Goal: Task Accomplishment & Management: Complete application form

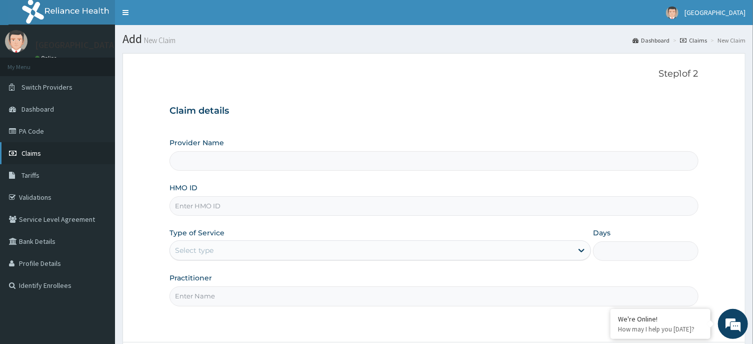
click at [28, 152] on span "Claims" at bounding box center [32, 153] width 20 height 9
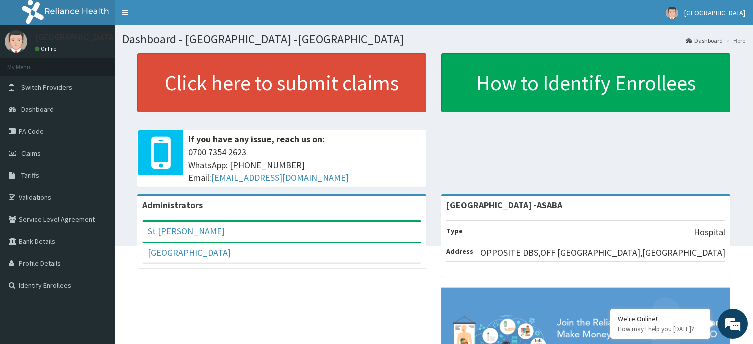
click at [50, 150] on link "Claims" at bounding box center [57, 153] width 115 height 22
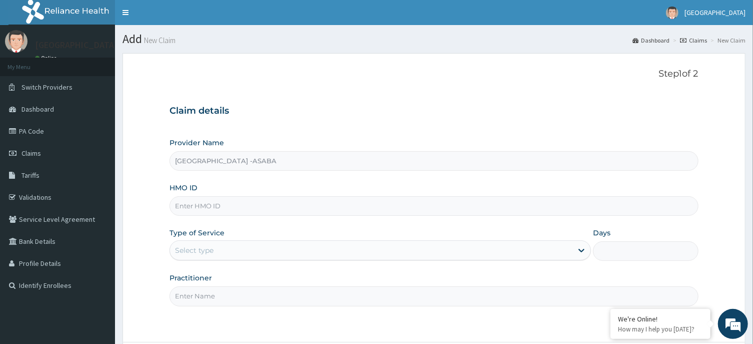
click at [403, 198] on input "HMO ID" at bounding box center [434, 206] width 529 height 20
type input "ENP/10268/E"
click at [435, 248] on div "Select type" at bounding box center [371, 250] width 403 height 16
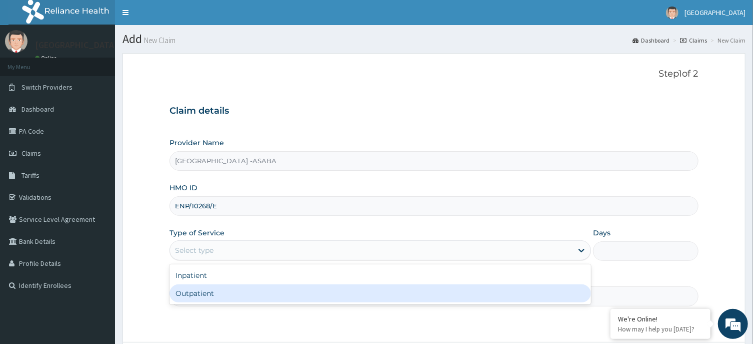
click at [412, 289] on div "Outpatient" at bounding box center [381, 293] width 422 height 18
type input "1"
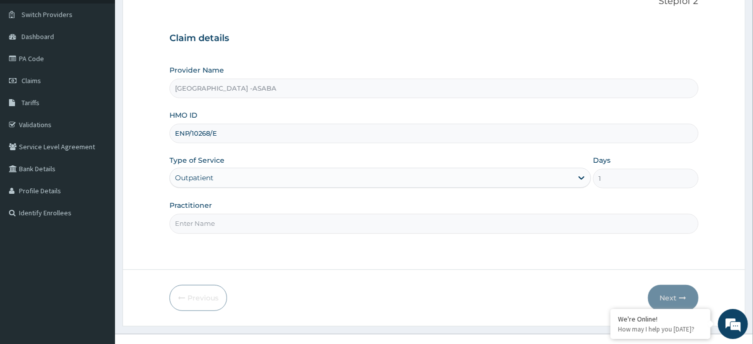
scroll to position [88, 0]
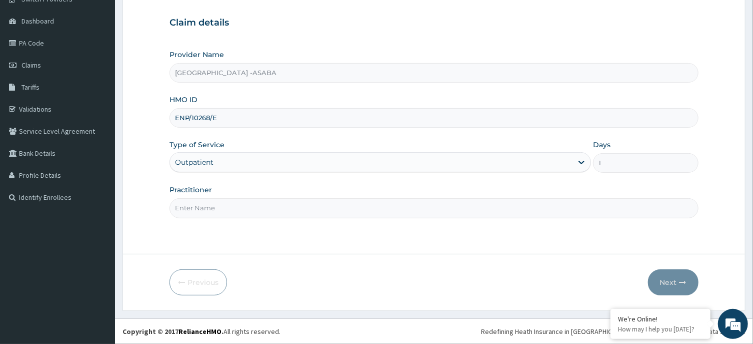
click at [407, 201] on input "Practitioner" at bounding box center [434, 208] width 529 height 20
type input "E"
type input "DR BRUNO"
click at [675, 278] on button "Next" at bounding box center [673, 282] width 51 height 26
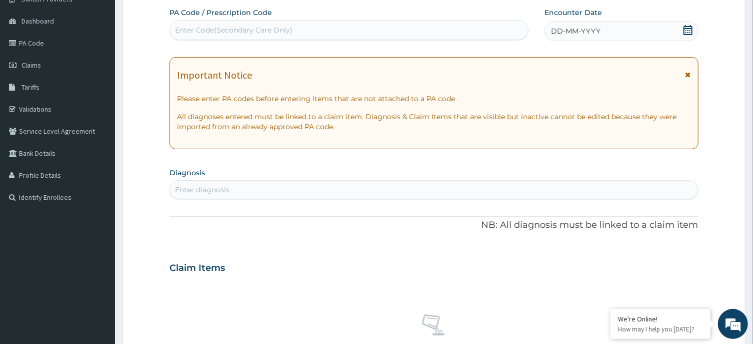
click at [617, 30] on div "DD-MM-YYYY" at bounding box center [622, 31] width 154 height 20
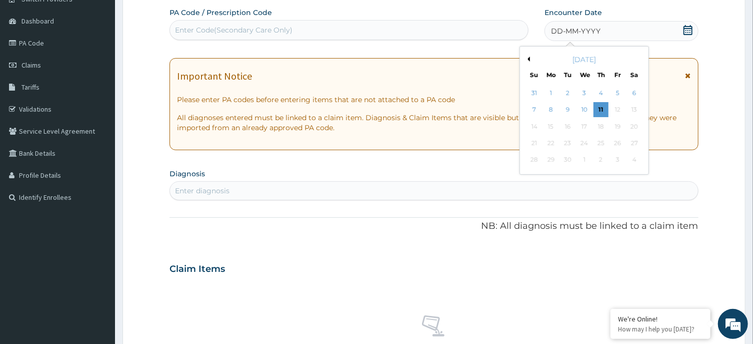
click at [528, 58] on button "Previous Month" at bounding box center [527, 59] width 5 height 5
click at [552, 157] on div "25" at bounding box center [551, 160] width 15 height 15
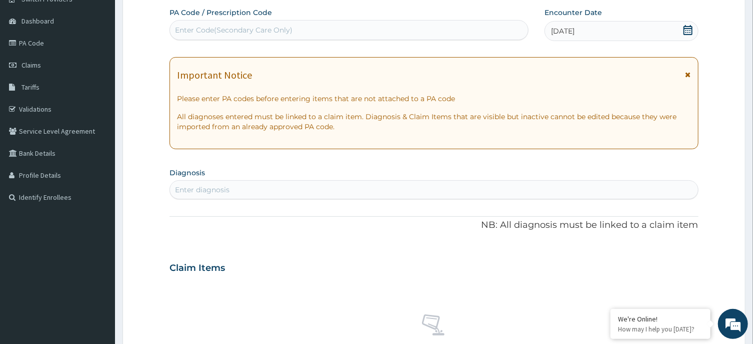
click at [458, 190] on div "Enter diagnosis" at bounding box center [434, 190] width 528 height 16
type input "HELMINTHIAS"
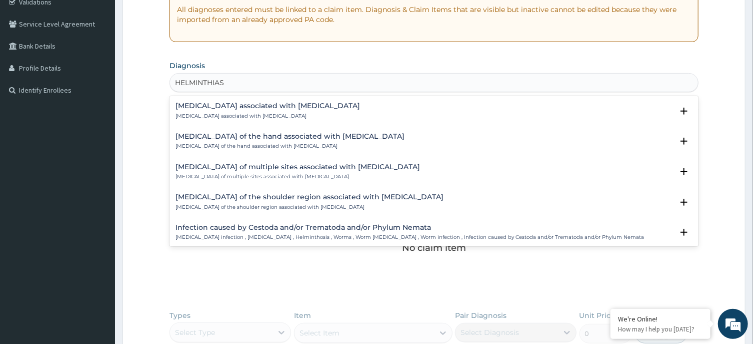
scroll to position [222, 0]
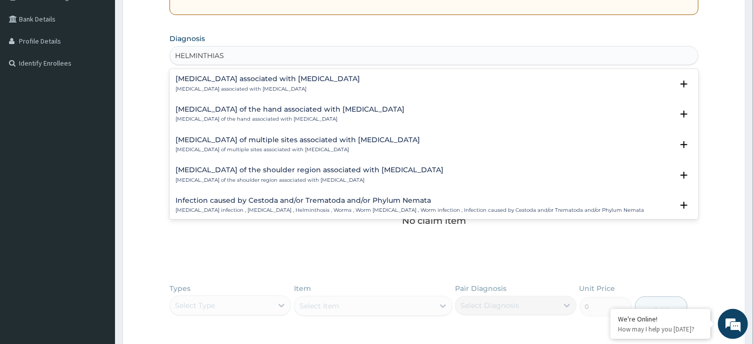
drag, startPoint x: 560, startPoint y: 199, endPoint x: 561, endPoint y: 206, distance: 7.0
click at [561, 206] on div "Infection caused by Cestoda and/or Trematoda and/or Phylum Nemata Helminth infe…" at bounding box center [410, 206] width 469 height 18
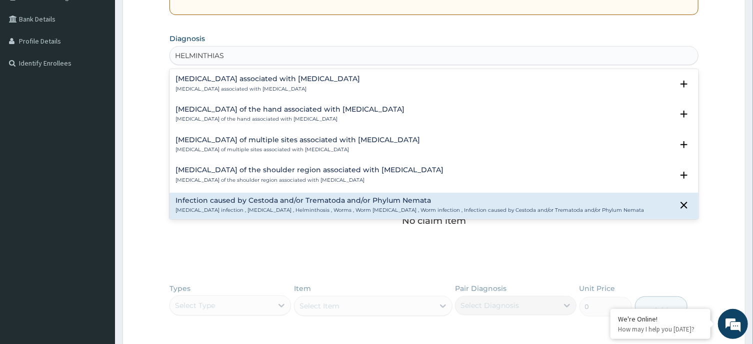
click at [561, 206] on div "Infection caused by Cestoda and/or Trematoda and/or Phylum Nemata Helminth infe…" at bounding box center [410, 206] width 469 height 18
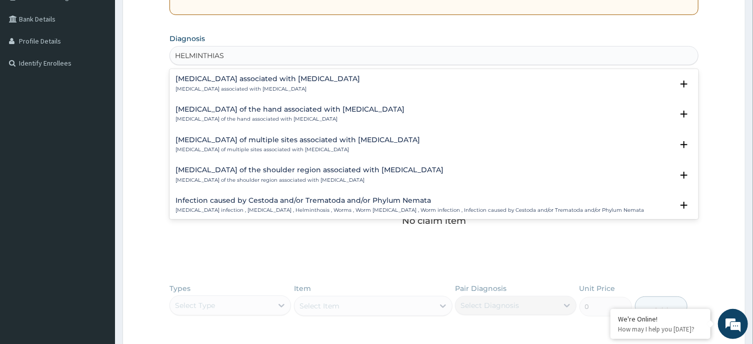
click at [568, 207] on p "Helminth infection , Helminthiasis , Helminthosis , Worms , Worm infestation , …" at bounding box center [410, 210] width 469 height 7
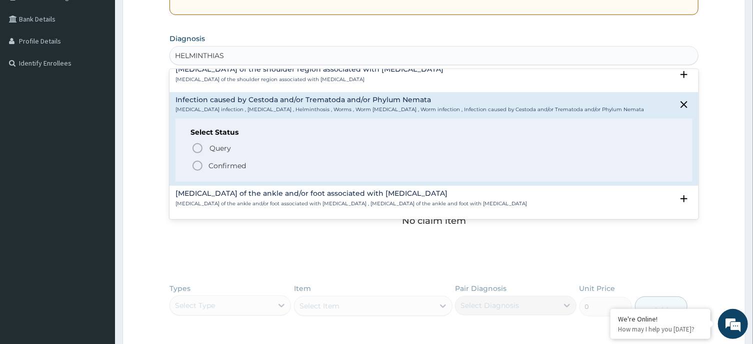
scroll to position [126, 0]
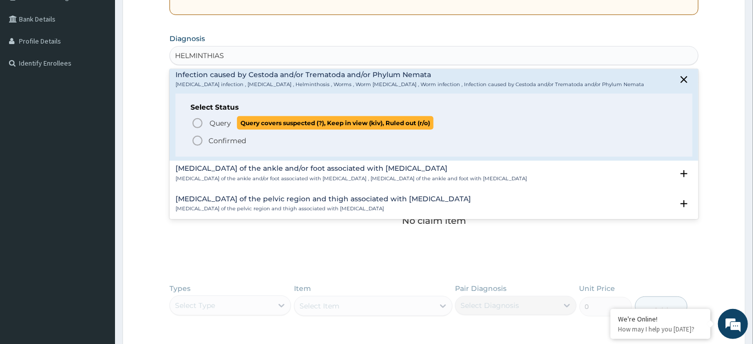
click at [196, 124] on icon "status option query" at bounding box center [198, 123] width 12 height 12
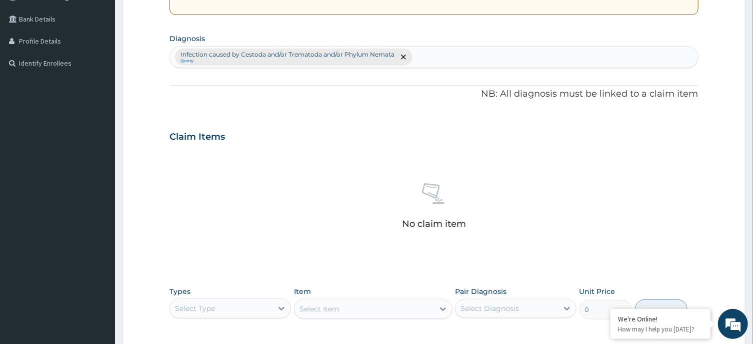
click at [473, 60] on div "Infection caused by Cestoda and/or Trematoda and/or Phylum Nemata Query" at bounding box center [434, 57] width 528 height 21
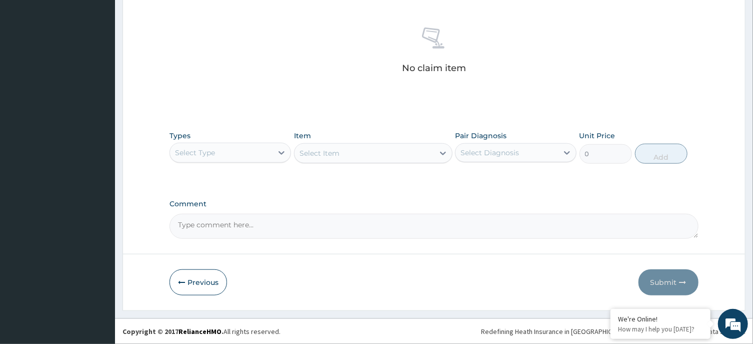
click at [261, 145] on div "Select Type" at bounding box center [221, 153] width 103 height 16
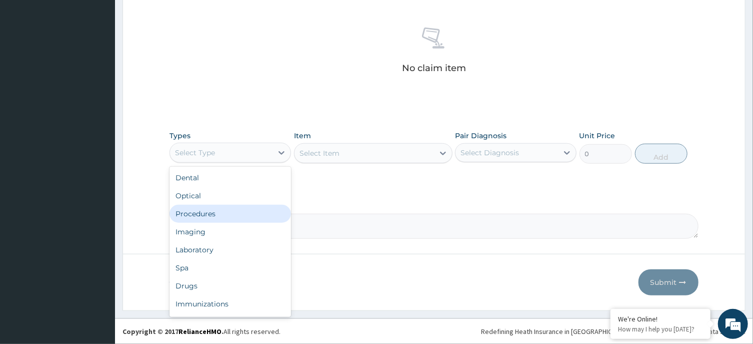
click at [260, 214] on div "Procedures" at bounding box center [231, 214] width 122 height 18
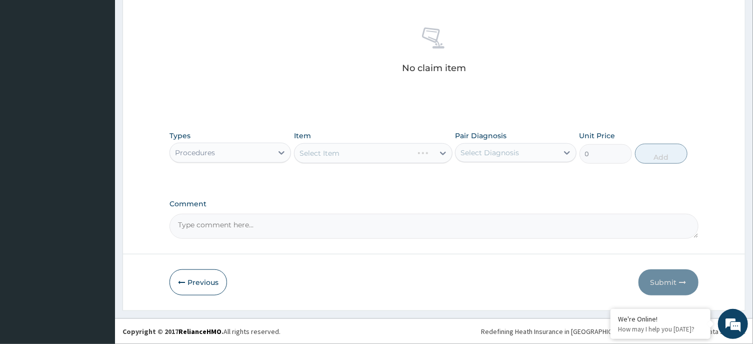
click at [392, 143] on div "Select Item" at bounding box center [373, 153] width 159 height 20
click at [388, 155] on div "Select Item" at bounding box center [365, 153] width 140 height 16
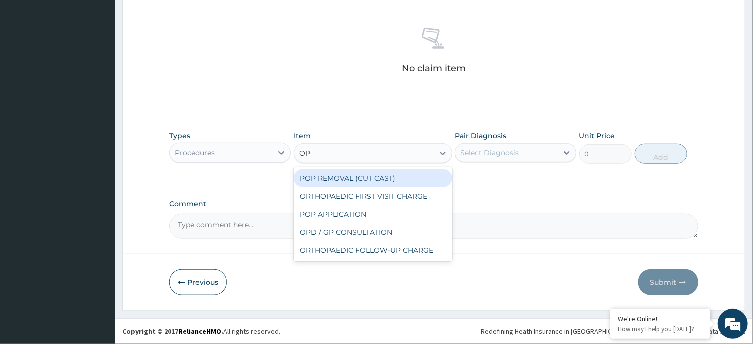
type input "OPD"
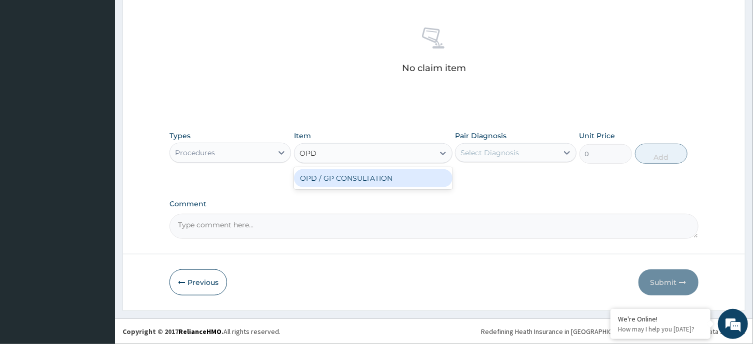
click at [407, 182] on div "OPD / GP CONSULTATION" at bounding box center [373, 178] width 159 height 18
type input "4000"
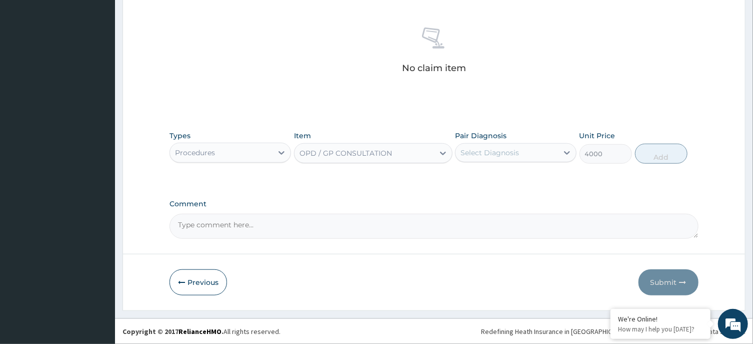
click at [525, 146] on div "Select Diagnosis" at bounding box center [507, 153] width 103 height 16
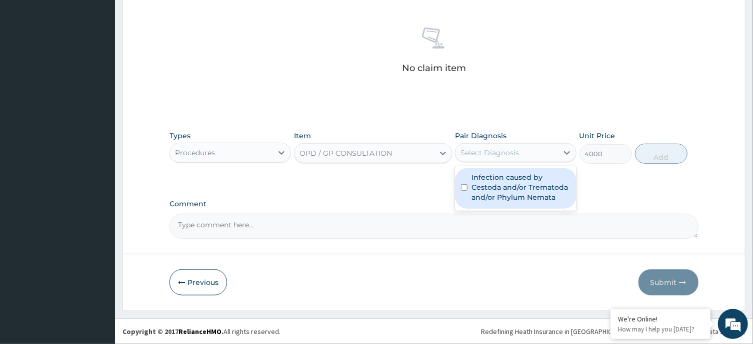
click at [521, 188] on label "Infection caused by Cestoda and/or Trematoda and/or Phylum Nemata" at bounding box center [521, 187] width 99 height 30
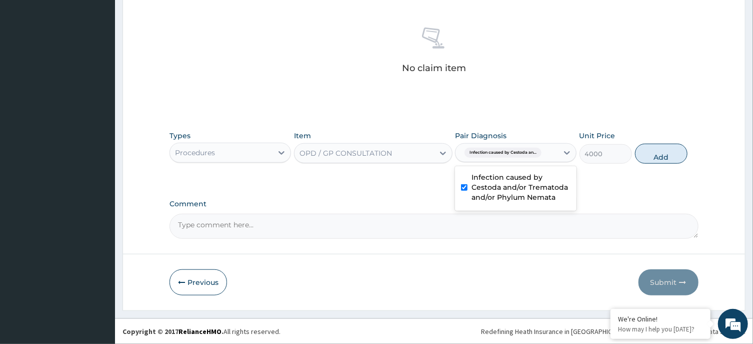
checkbox input "true"
click at [653, 158] on button "Add" at bounding box center [661, 154] width 53 height 20
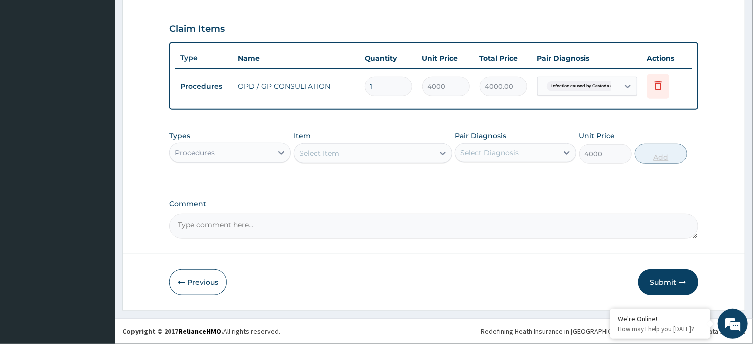
type input "0"
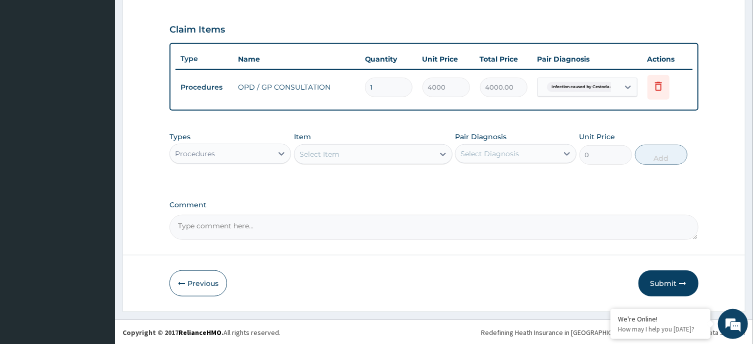
click at [253, 153] on div "Procedures" at bounding box center [221, 154] width 103 height 16
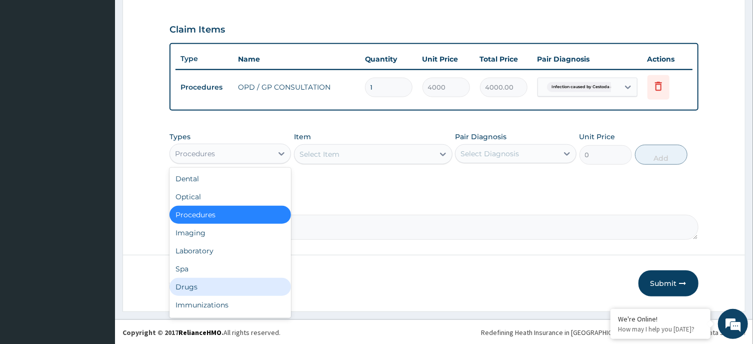
click at [203, 283] on div "Drugs" at bounding box center [231, 287] width 122 height 18
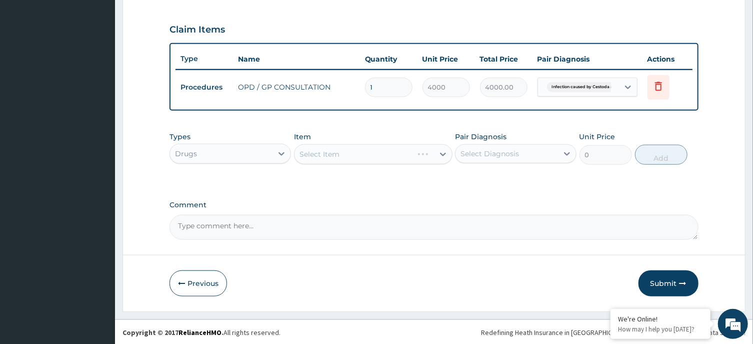
click at [385, 151] on div "Select Item" at bounding box center [373, 154] width 159 height 20
click at [380, 148] on div "Select Item" at bounding box center [365, 154] width 140 height 16
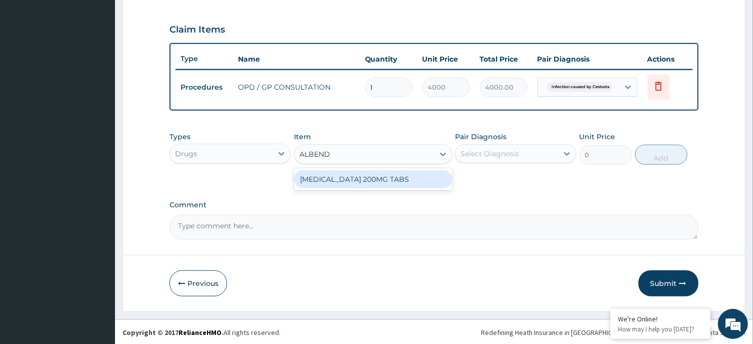
type input "ALBENDA"
click at [393, 183] on div "ALBENDAZOLE 200MG TABS" at bounding box center [373, 179] width 159 height 18
type input "300"
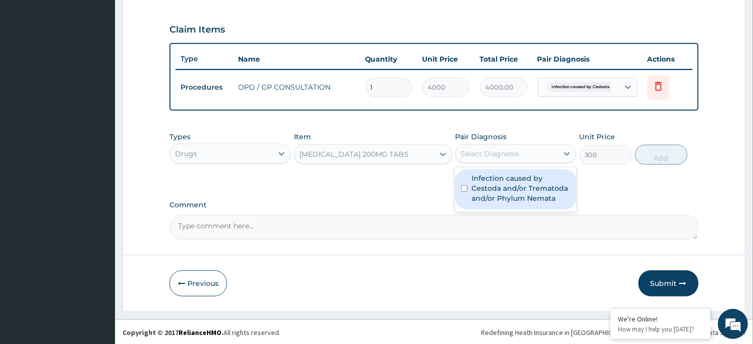
click at [537, 154] on div "Select Diagnosis" at bounding box center [507, 154] width 103 height 16
click at [518, 191] on label "Infection caused by Cestoda and/or Trematoda and/or Phylum Nemata" at bounding box center [521, 188] width 99 height 30
checkbox input "true"
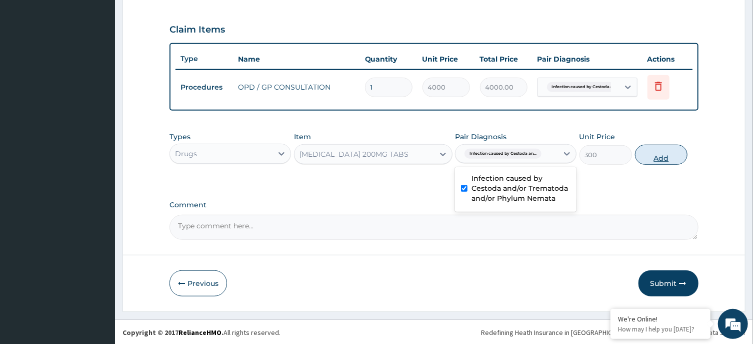
click at [652, 153] on button "Add" at bounding box center [661, 155] width 53 height 20
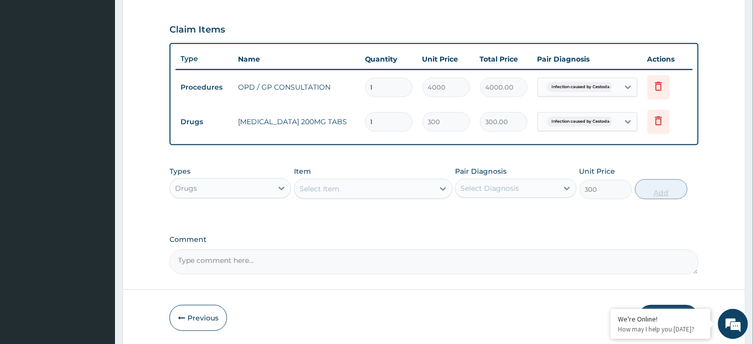
type input "0"
click at [375, 118] on input "1" at bounding box center [389, 122] width 48 height 20
type input "0.00"
type input "2"
type input "600.00"
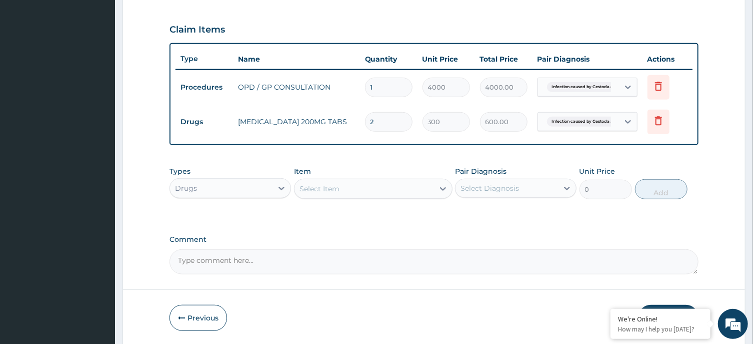
type input "2"
click at [413, 187] on div "Select Item" at bounding box center [365, 189] width 140 height 16
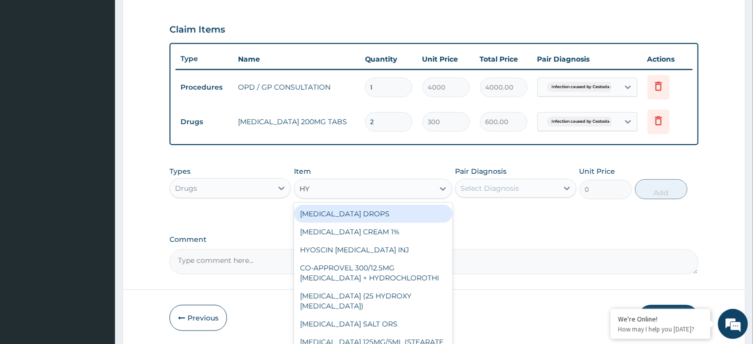
type input "HYO"
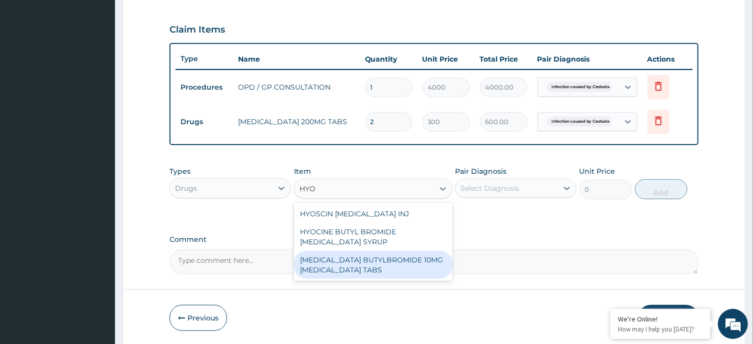
click at [398, 267] on div "HYOSCINE BUTYLBROMIDE 10MG BUSCOPAN TABS" at bounding box center [373, 265] width 159 height 28
type input "200"
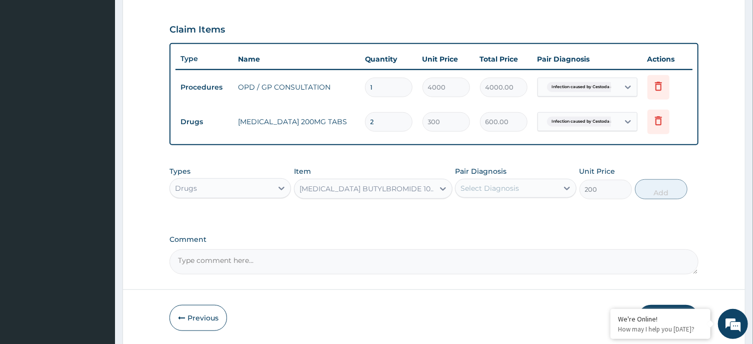
click at [536, 192] on div "Select Diagnosis" at bounding box center [507, 188] width 103 height 16
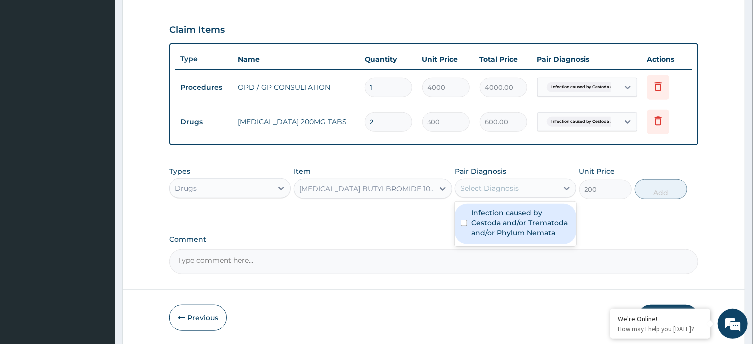
click at [520, 222] on label "Infection caused by Cestoda and/or Trematoda and/or Phylum Nemata" at bounding box center [521, 223] width 99 height 30
checkbox input "true"
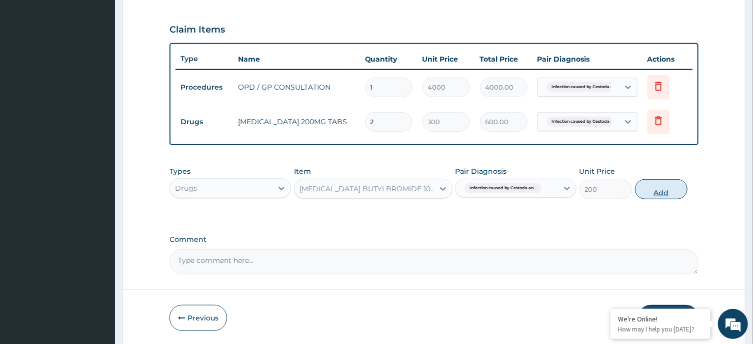
click at [667, 190] on button "Add" at bounding box center [661, 189] width 53 height 20
type input "0"
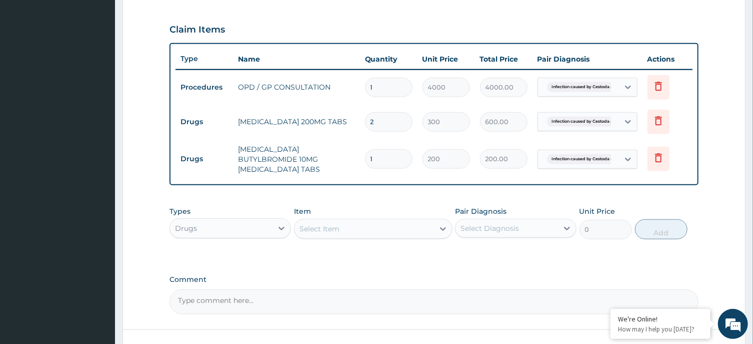
click at [371, 151] on input "1" at bounding box center [389, 159] width 48 height 20
click at [379, 155] on input "1" at bounding box center [389, 159] width 48 height 20
type input "10"
type input "2000.00"
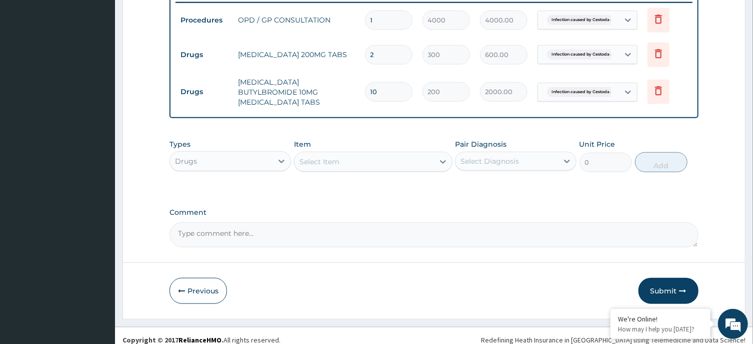
scroll to position [398, 0]
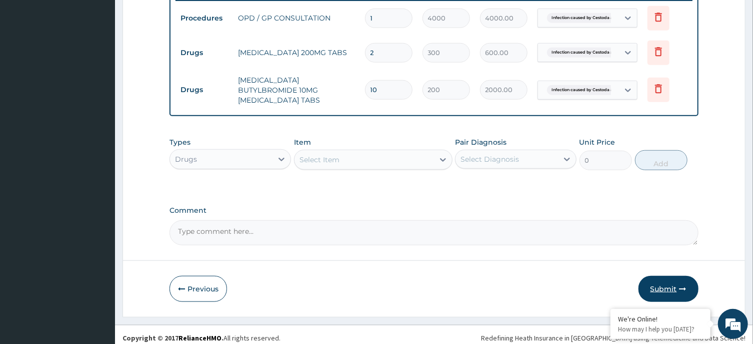
type input "10"
click at [667, 281] on button "Submit" at bounding box center [669, 289] width 60 height 26
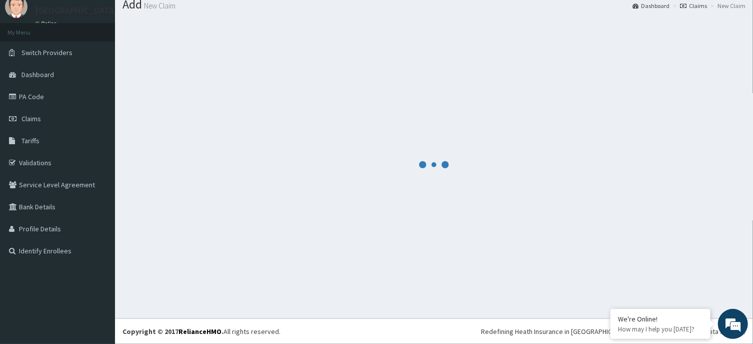
scroll to position [35, 0]
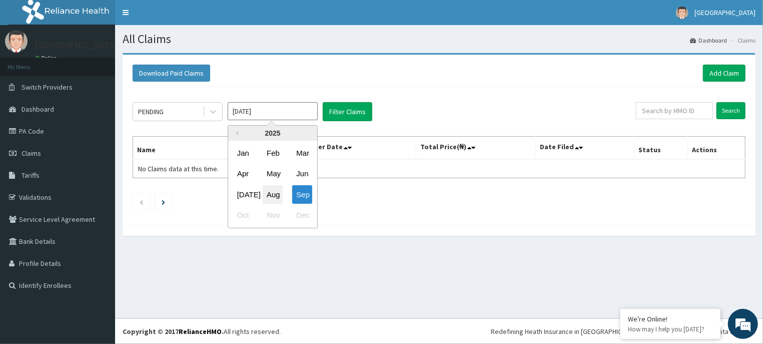
click at [268, 195] on div "Aug" at bounding box center [273, 194] width 20 height 19
type input "Aug 2025"
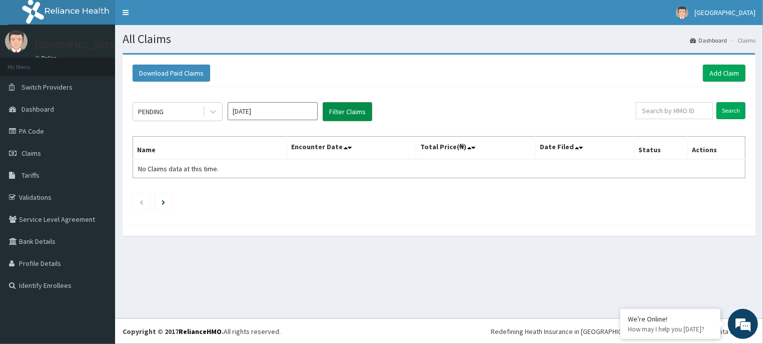
click at [355, 110] on button "Filter Claims" at bounding box center [348, 111] width 50 height 19
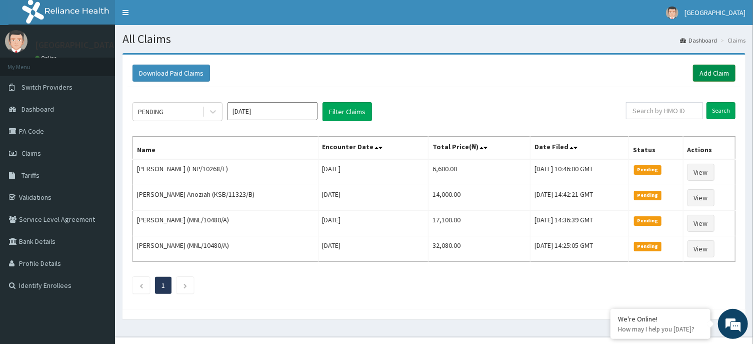
click at [713, 69] on link "Add Claim" at bounding box center [714, 73] width 43 height 17
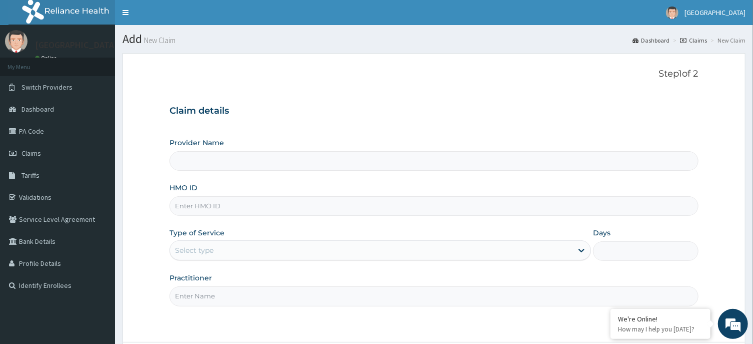
type input "[GEOGRAPHIC_DATA] -ASABA"
click at [388, 209] on input "HMO ID" at bounding box center [434, 206] width 529 height 20
type input "ENP/10268/B"
click at [465, 256] on div "Select type" at bounding box center [371, 250] width 403 height 16
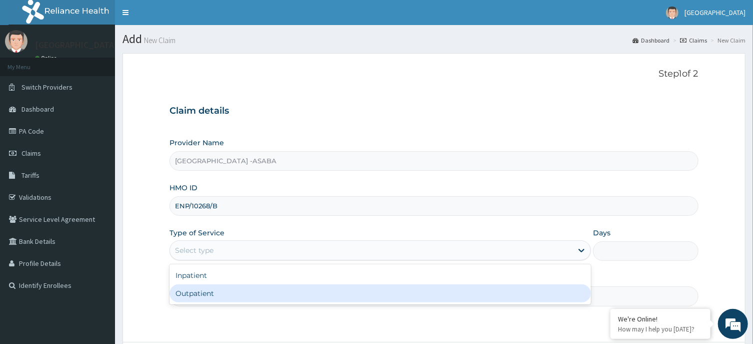
click at [435, 293] on div "Outpatient" at bounding box center [381, 293] width 422 height 18
type input "1"
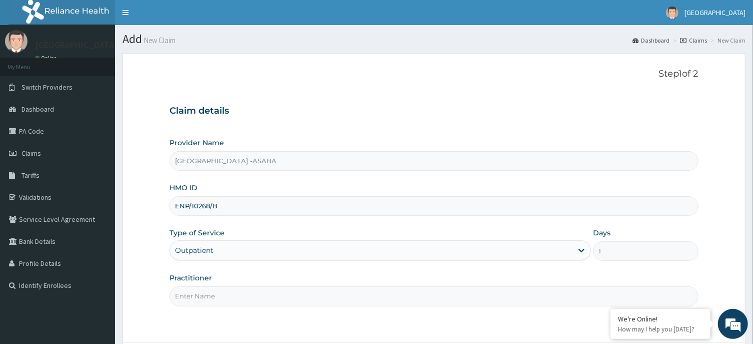
click at [522, 300] on input "Practitioner" at bounding box center [434, 296] width 529 height 20
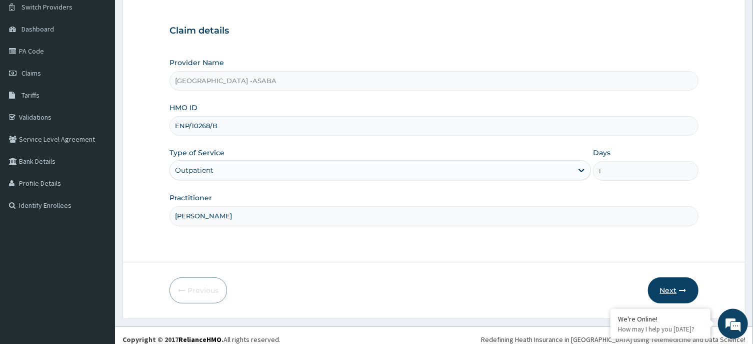
scroll to position [88, 0]
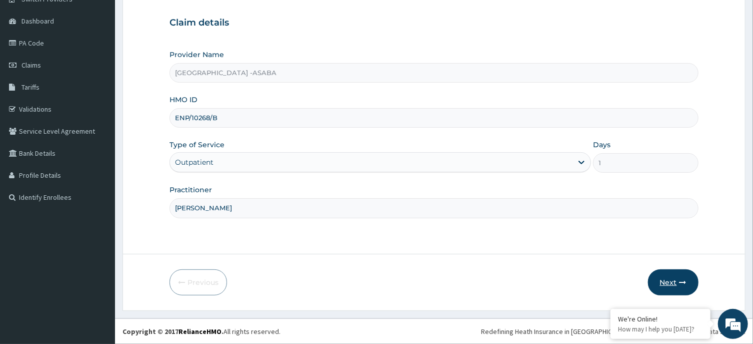
type input "DR NJOKU"
click at [667, 282] on button "Next" at bounding box center [673, 282] width 51 height 26
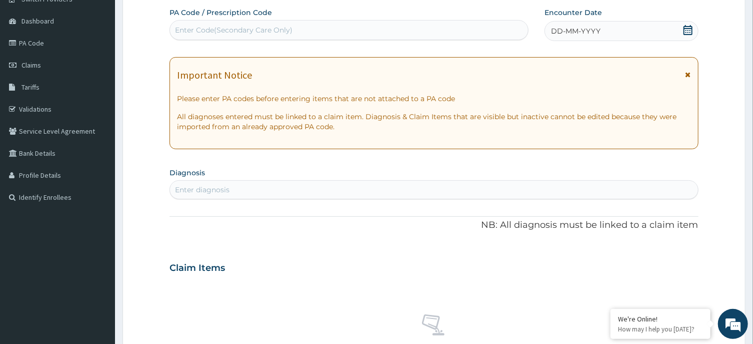
click at [617, 27] on div "DD-MM-YYYY" at bounding box center [622, 31] width 154 height 20
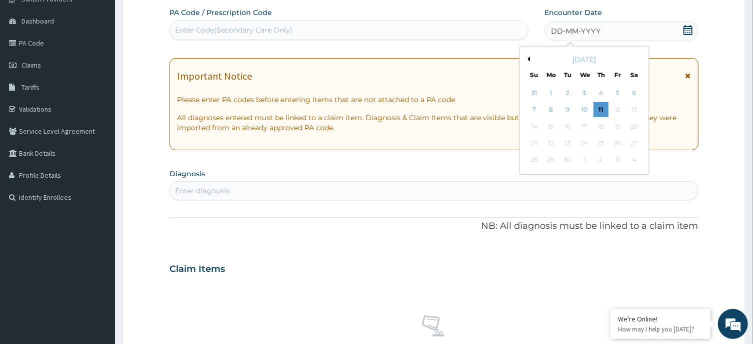
click at [527, 58] on button "Previous Month" at bounding box center [527, 59] width 5 height 5
click at [550, 160] on div "25" at bounding box center [551, 160] width 15 height 15
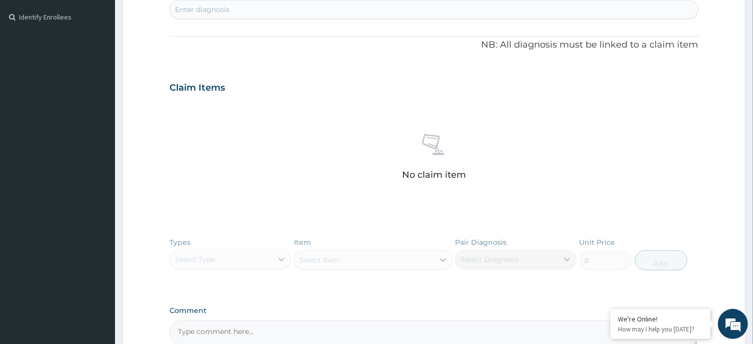
scroll to position [241, 0]
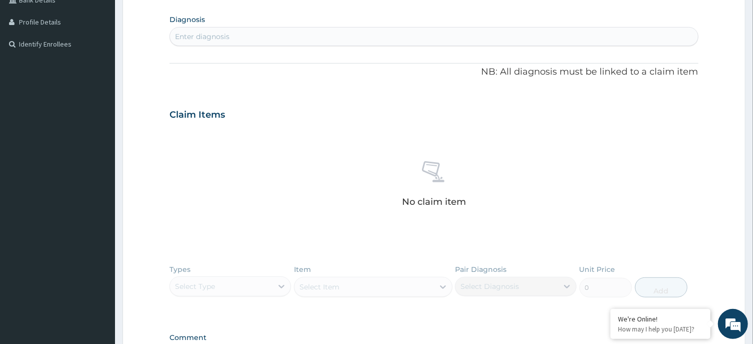
click at [447, 39] on div "Enter diagnosis" at bounding box center [434, 37] width 528 height 16
type input "SEPSIS"
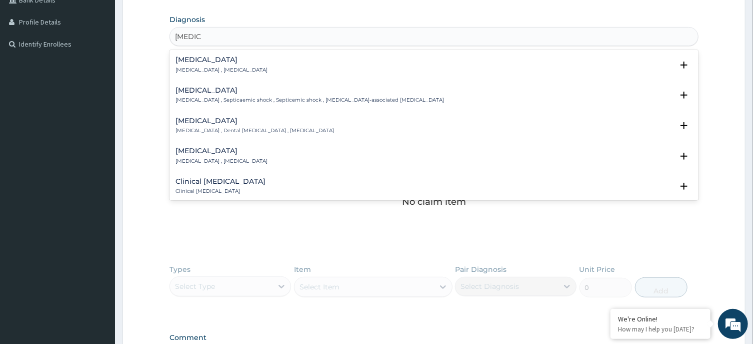
click at [192, 63] on h4 "Sepsis" at bounding box center [222, 60] width 92 height 8
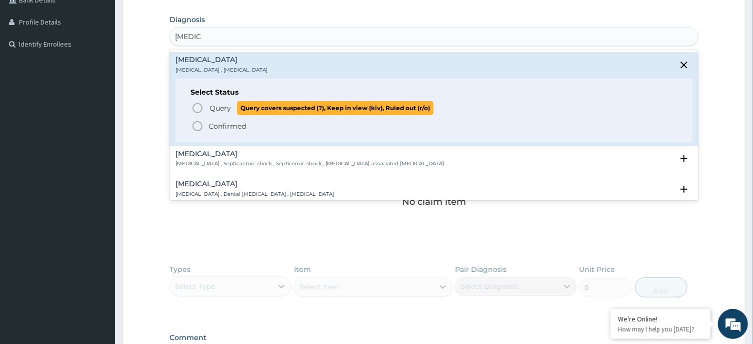
click at [194, 102] on span "Query Query covers suspected (?), Keep in view (kiv), Ruled out (r/o)" at bounding box center [435, 108] width 486 height 14
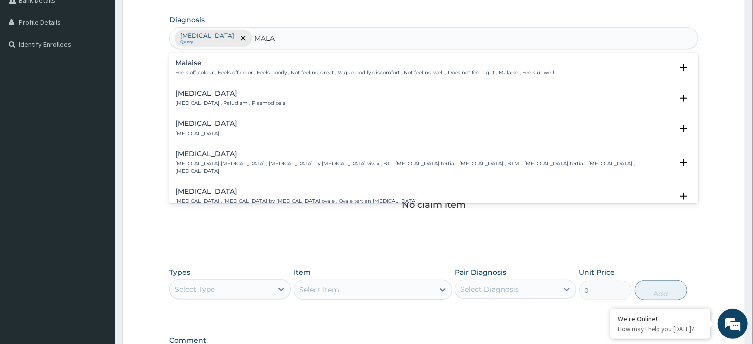
type input "MALAR"
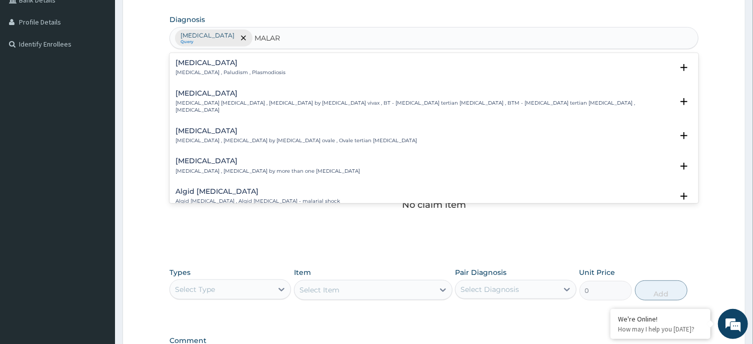
click at [217, 71] on p "[MEDICAL_DATA] , Paludism , Plasmodiosis" at bounding box center [231, 72] width 110 height 7
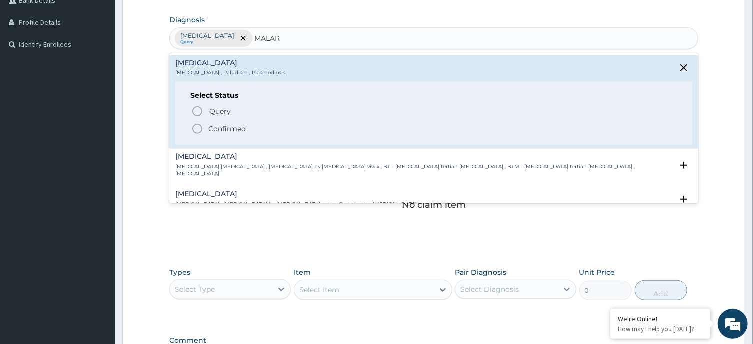
click at [197, 126] on icon "status option filled" at bounding box center [198, 129] width 12 height 12
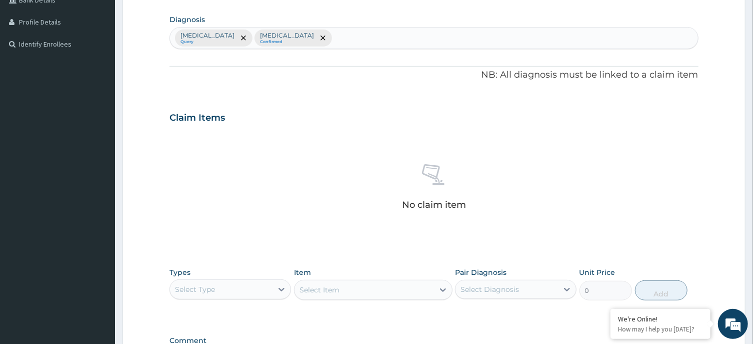
scroll to position [378, 0]
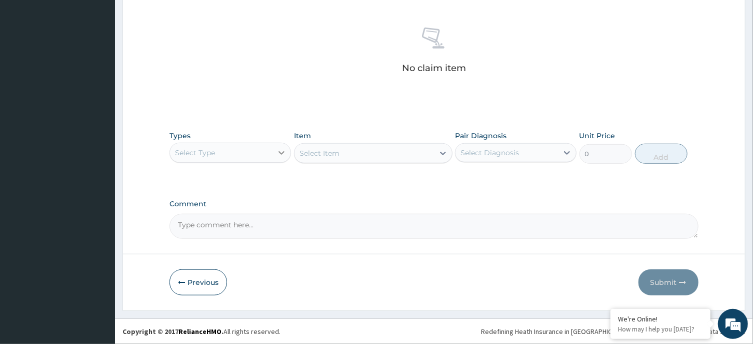
click at [276, 152] on div at bounding box center [282, 153] width 18 height 18
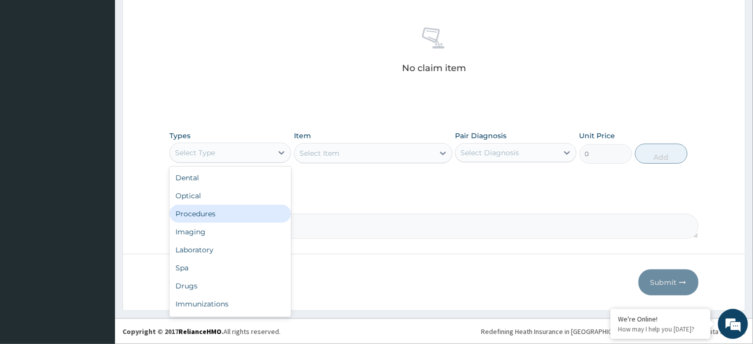
click at [256, 212] on div "Procedures" at bounding box center [231, 214] width 122 height 18
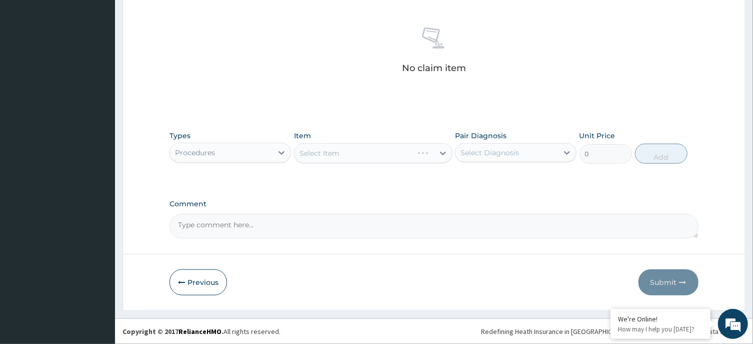
click at [374, 158] on div "Select Item" at bounding box center [373, 153] width 159 height 20
click at [392, 152] on div "Select Item" at bounding box center [373, 153] width 159 height 20
click at [402, 156] on div "Select Item" at bounding box center [373, 153] width 159 height 20
click at [408, 154] on div "Select Item" at bounding box center [365, 153] width 140 height 16
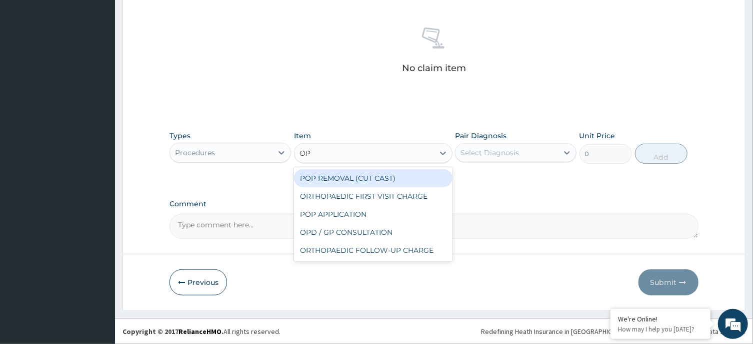
type input "OPD"
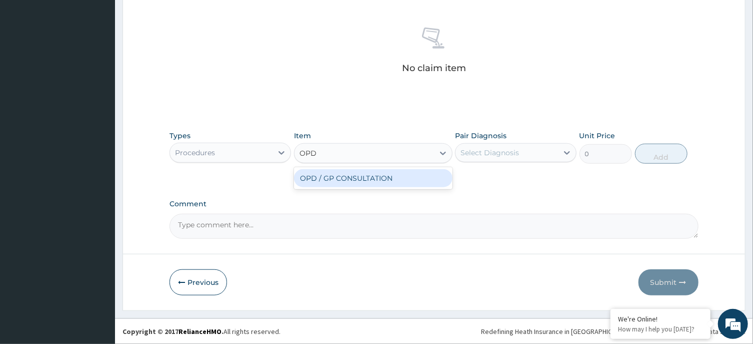
click at [413, 181] on div "OPD / GP CONSULTATION" at bounding box center [373, 178] width 159 height 18
type input "4000"
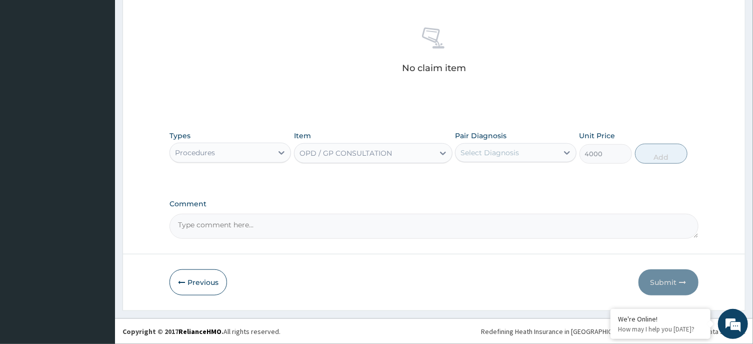
click at [522, 148] on div "Select Diagnosis" at bounding box center [507, 153] width 103 height 16
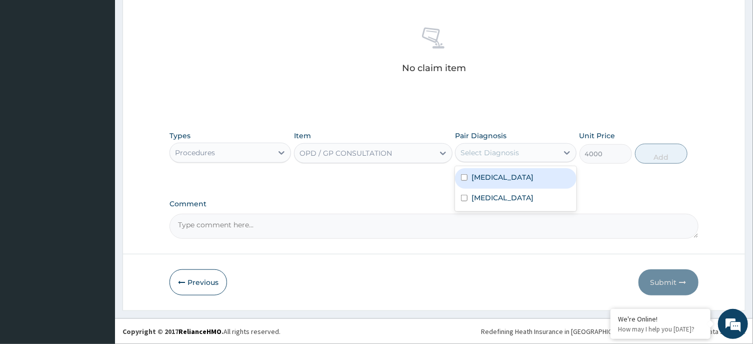
click at [520, 182] on div "[MEDICAL_DATA]" at bounding box center [516, 178] width 122 height 21
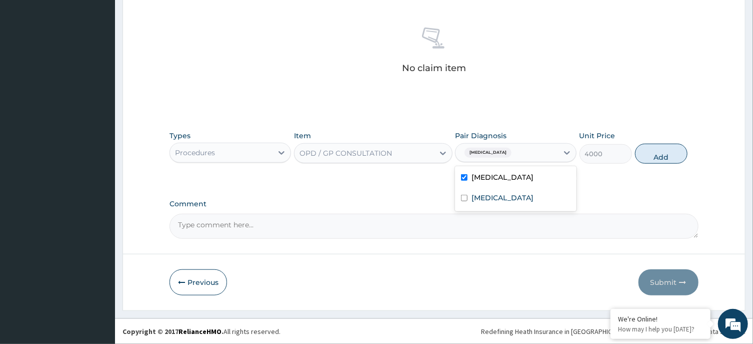
checkbox input "true"
click at [522, 200] on div "[MEDICAL_DATA]" at bounding box center [516, 199] width 122 height 21
checkbox input "true"
click at [662, 153] on button "Add" at bounding box center [661, 154] width 53 height 20
type input "0"
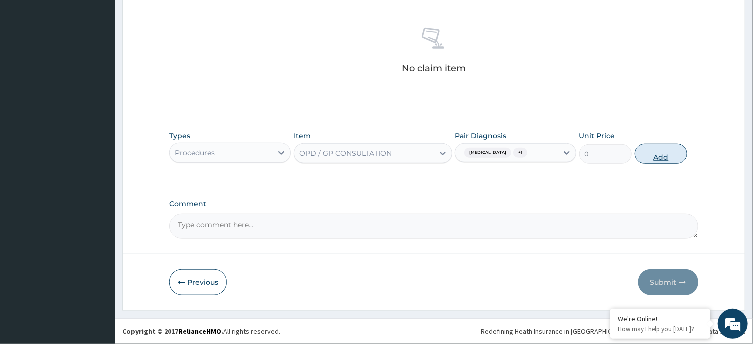
scroll to position [329, 0]
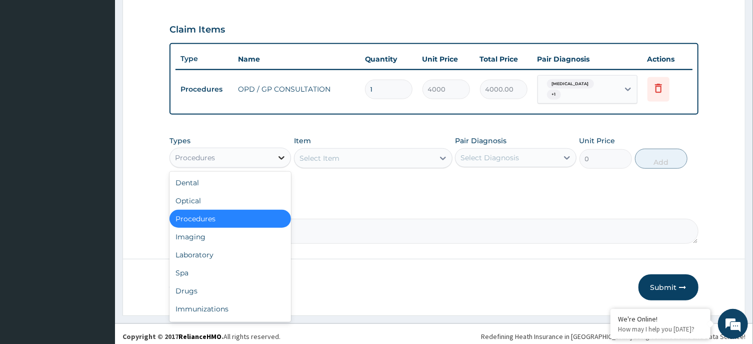
click at [276, 152] on div at bounding box center [282, 158] width 18 height 18
click at [211, 247] on div "Laboratory" at bounding box center [231, 255] width 122 height 18
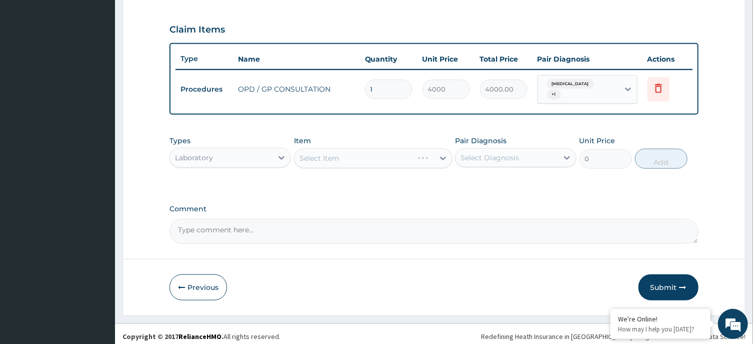
click at [364, 148] on div "Select Item" at bounding box center [373, 158] width 159 height 20
click at [379, 150] on div "Select Item" at bounding box center [373, 158] width 159 height 20
click at [379, 150] on div "Select Item" at bounding box center [365, 158] width 140 height 16
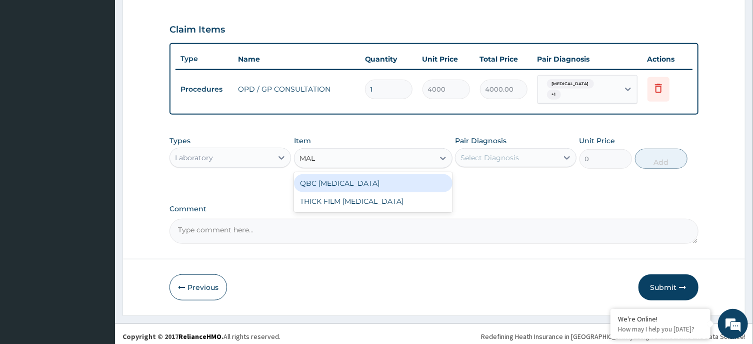
type input "MALA"
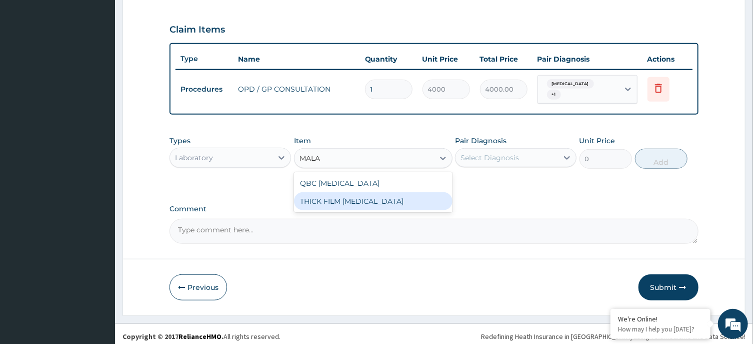
click at [387, 192] on div "THICK FILM [MEDICAL_DATA]" at bounding box center [373, 201] width 159 height 18
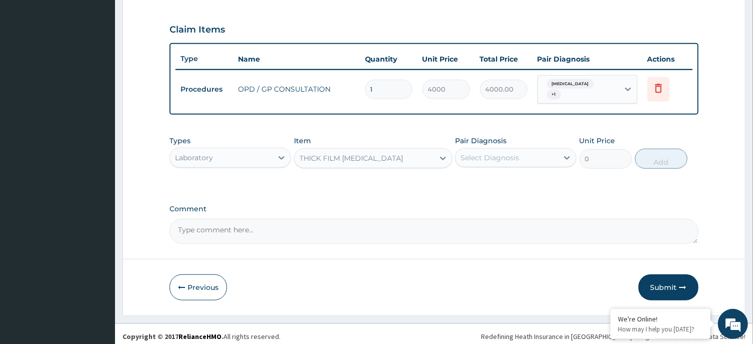
type input "2000"
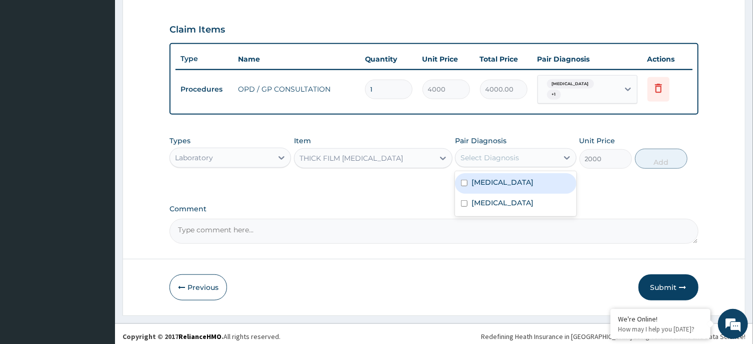
click at [538, 150] on div "Select Diagnosis" at bounding box center [507, 158] width 103 height 16
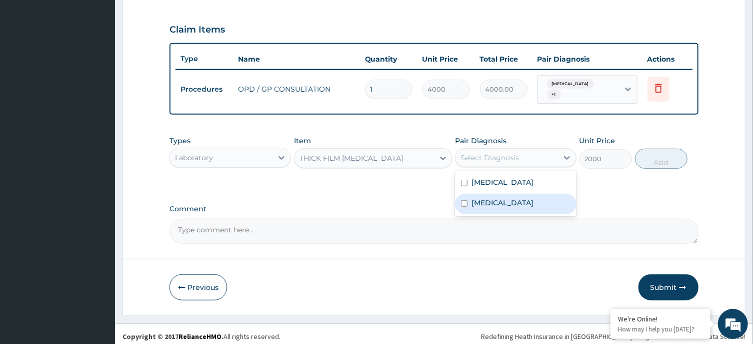
click at [527, 196] on div "[MEDICAL_DATA]" at bounding box center [516, 204] width 122 height 21
checkbox input "true"
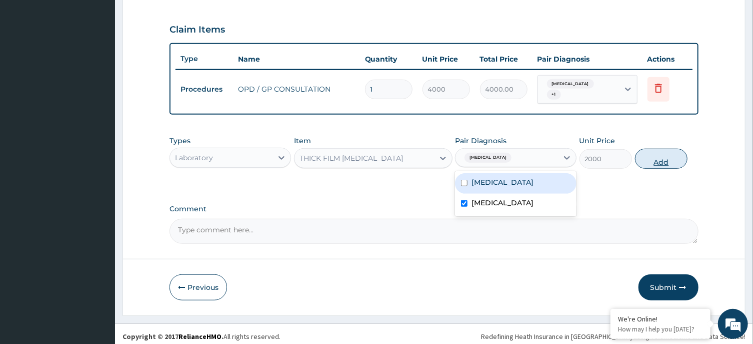
click at [653, 153] on button "Add" at bounding box center [661, 159] width 53 height 20
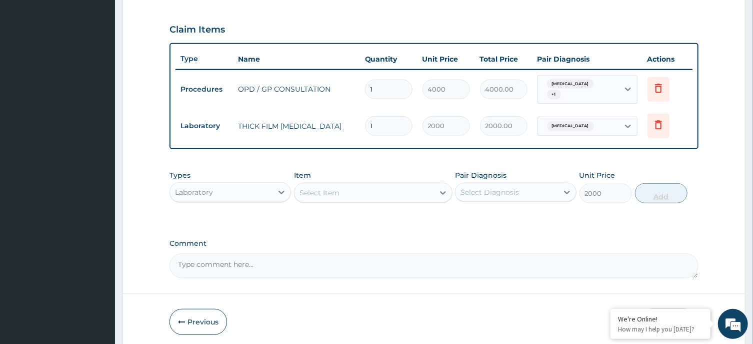
type input "0"
click at [382, 185] on div "Select Item" at bounding box center [365, 193] width 140 height 16
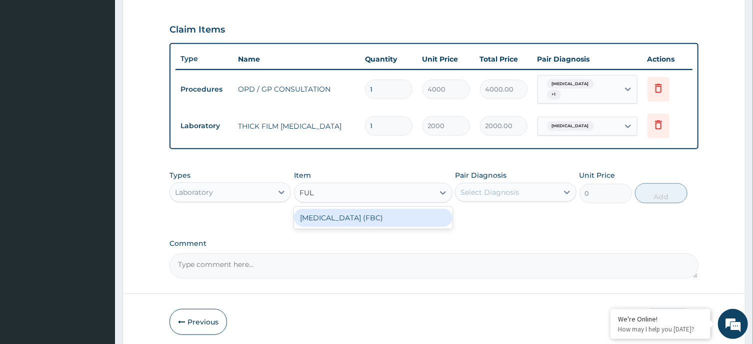
type input "FULL"
click at [397, 216] on div "[MEDICAL_DATA] (FBC)" at bounding box center [373, 218] width 159 height 18
type input "6000"
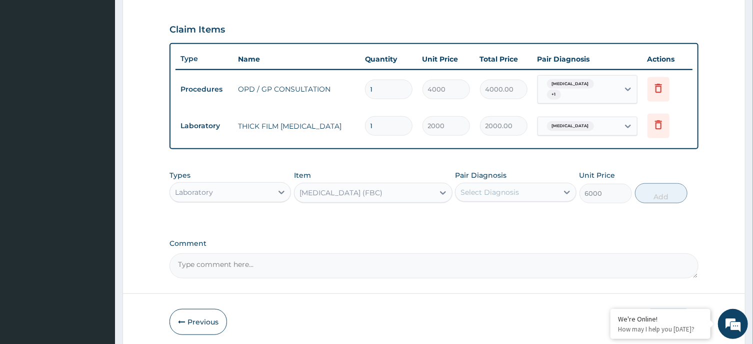
click at [539, 177] on div "Pair Diagnosis Select Diagnosis" at bounding box center [516, 186] width 122 height 33
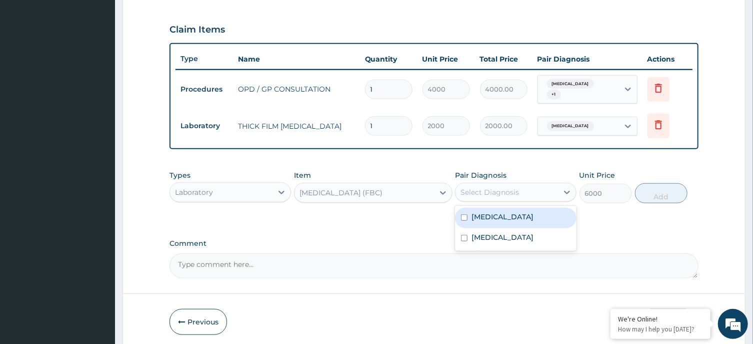
click at [539, 185] on div "Select Diagnosis" at bounding box center [507, 192] width 103 height 16
click at [521, 214] on div "[MEDICAL_DATA]" at bounding box center [516, 218] width 122 height 21
checkbox input "true"
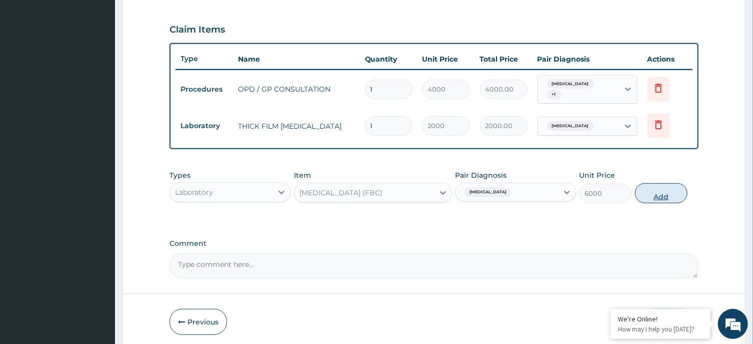
click at [666, 183] on button "Add" at bounding box center [661, 193] width 53 height 20
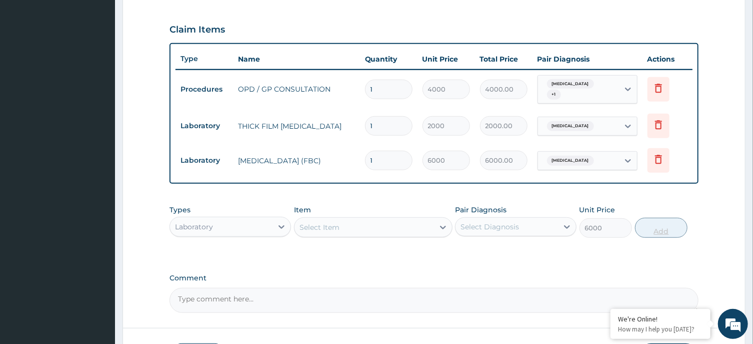
type input "0"
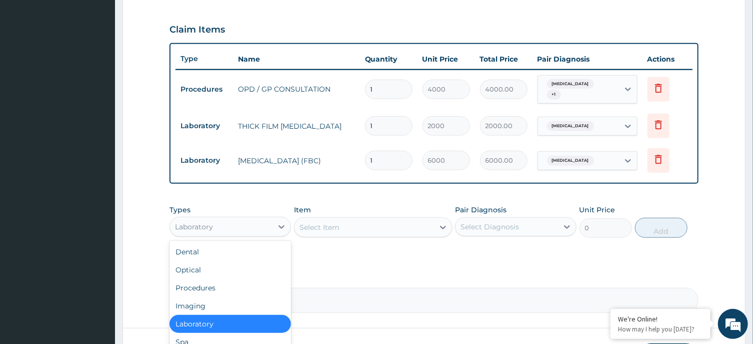
click at [269, 219] on div "Laboratory" at bounding box center [221, 227] width 103 height 16
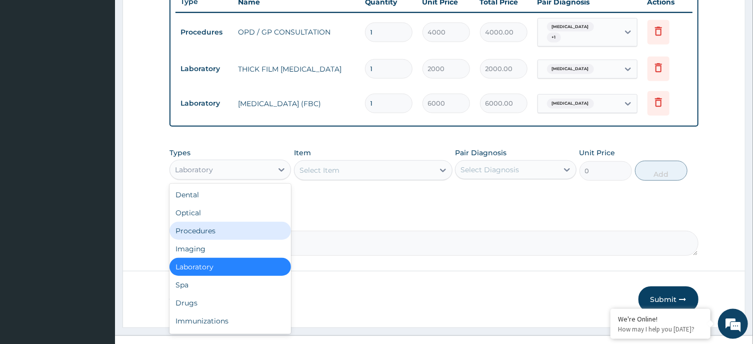
scroll to position [398, 0]
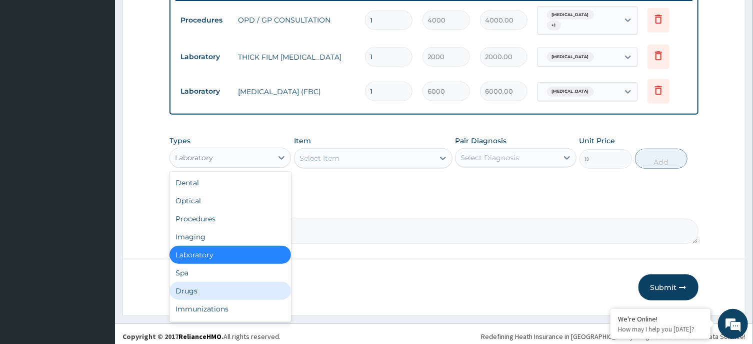
click at [207, 291] on div "Drugs" at bounding box center [231, 291] width 122 height 18
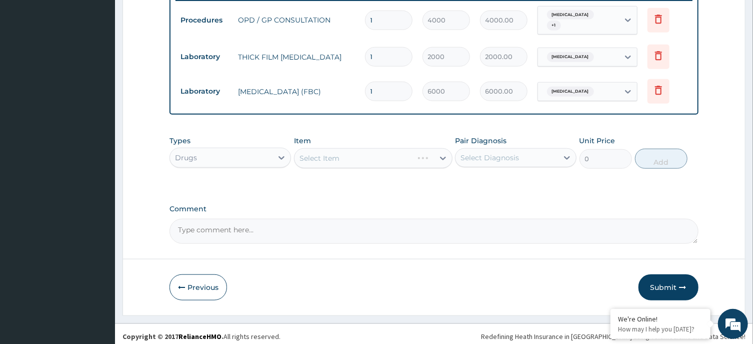
click at [382, 155] on div "Select Item" at bounding box center [373, 158] width 159 height 20
click at [397, 153] on div "Select Item" at bounding box center [365, 158] width 140 height 16
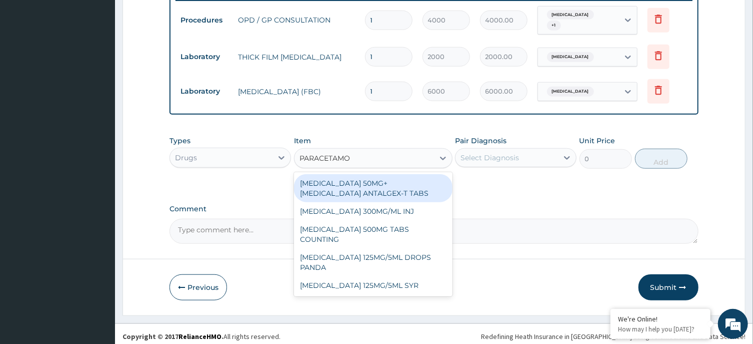
type input "PARACETAMOL"
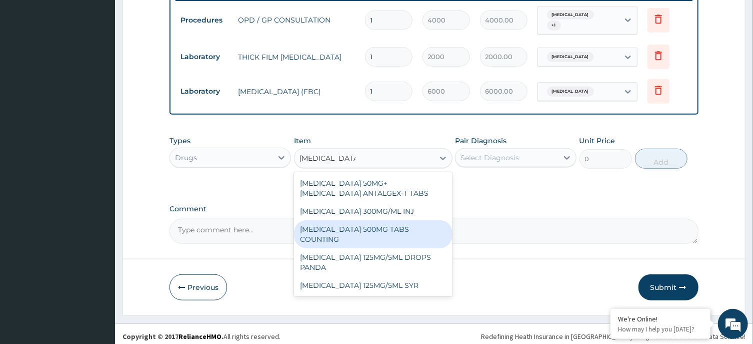
click at [393, 228] on div "PARACETAMOL 500MG TABS COUNTING" at bounding box center [373, 234] width 159 height 28
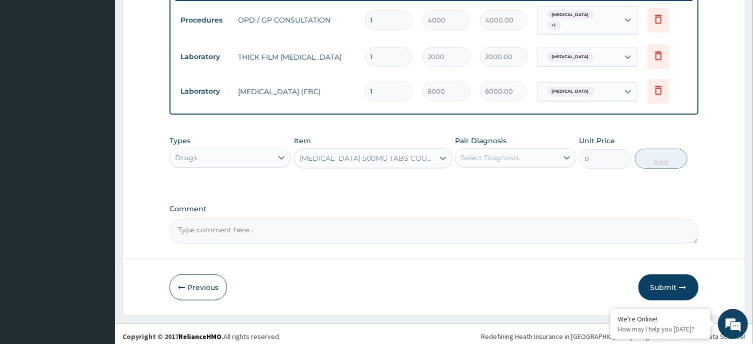
type input "10"
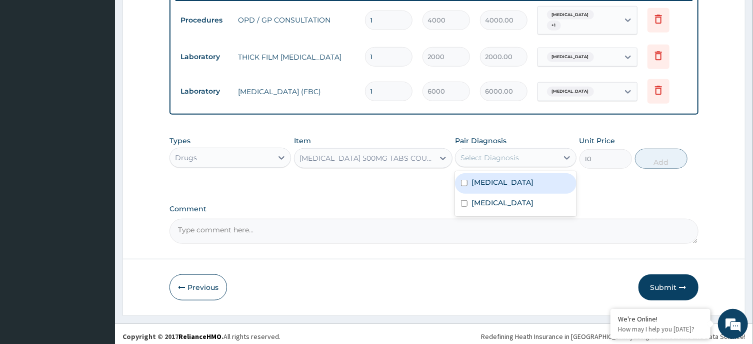
click at [552, 150] on div "Select Diagnosis" at bounding box center [507, 158] width 103 height 16
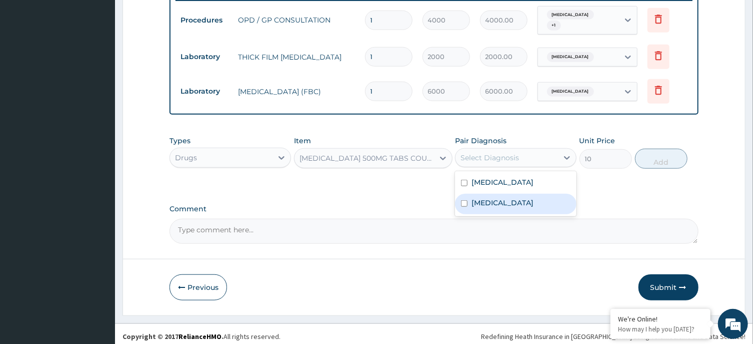
click at [516, 195] on div "Malaria" at bounding box center [516, 204] width 122 height 21
checkbox input "true"
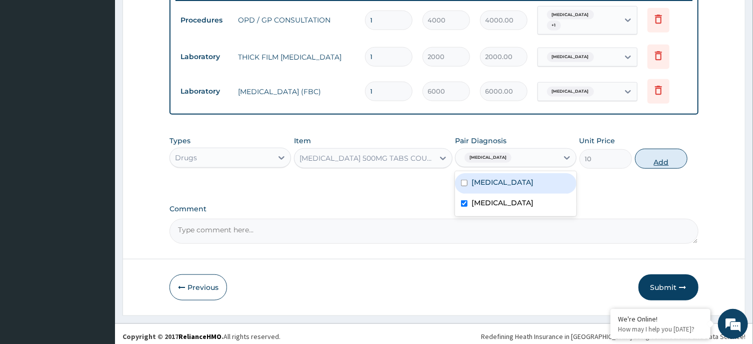
click at [671, 152] on button "Add" at bounding box center [661, 159] width 53 height 20
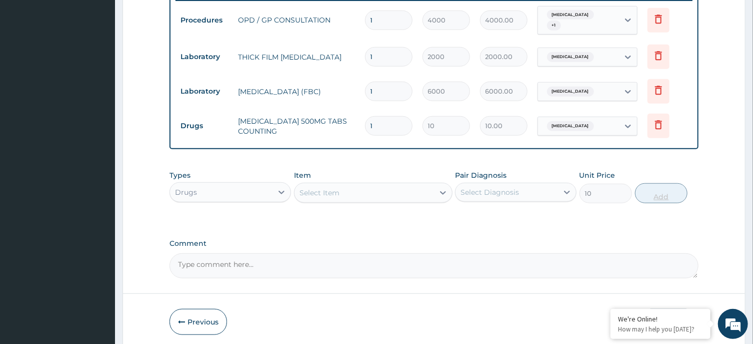
type input "0"
click at [389, 119] on input "1" at bounding box center [389, 126] width 48 height 20
type input "0.00"
type input "3"
type input "30.00"
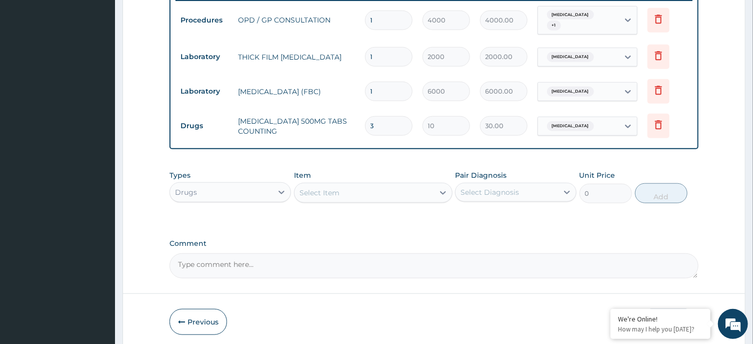
type input "30"
type input "300.00"
type input "30"
click at [358, 190] on div "Select Item" at bounding box center [365, 193] width 140 height 16
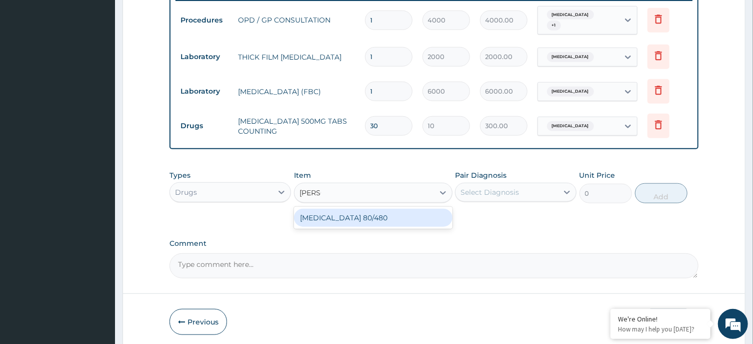
type input "COART"
click at [372, 215] on div "COARTEM 80/480" at bounding box center [373, 218] width 159 height 18
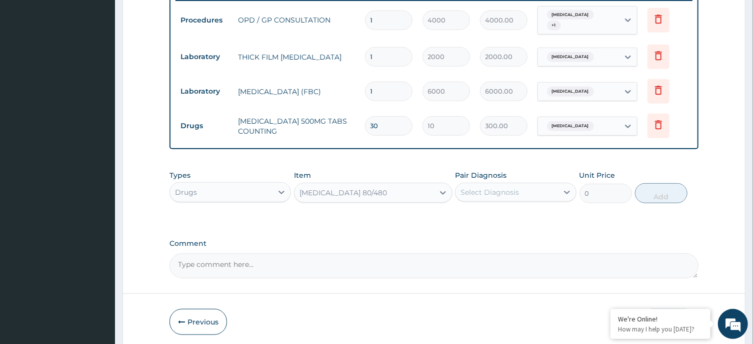
type input "4500"
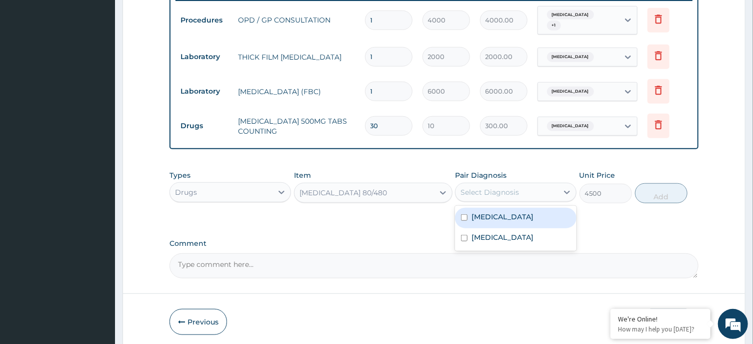
click at [544, 186] on div "Select Diagnosis" at bounding box center [507, 192] width 103 height 16
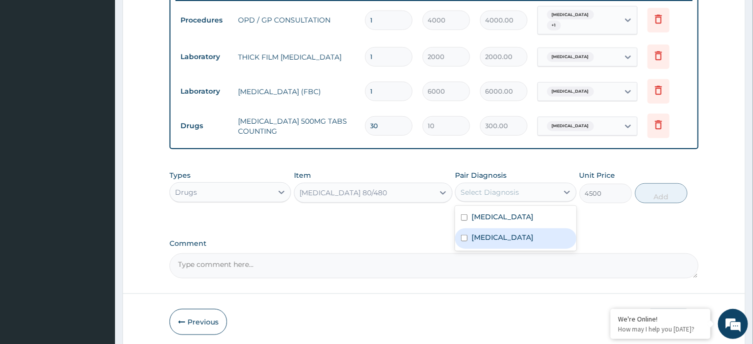
click at [520, 230] on div "Malaria" at bounding box center [516, 238] width 122 height 21
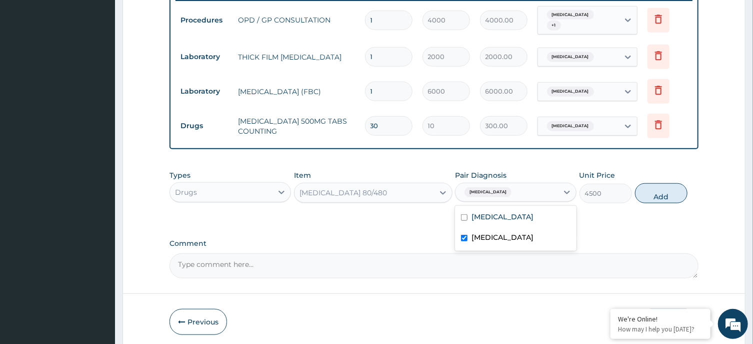
checkbox input "true"
click at [657, 187] on button "Add" at bounding box center [661, 193] width 53 height 20
type input "0"
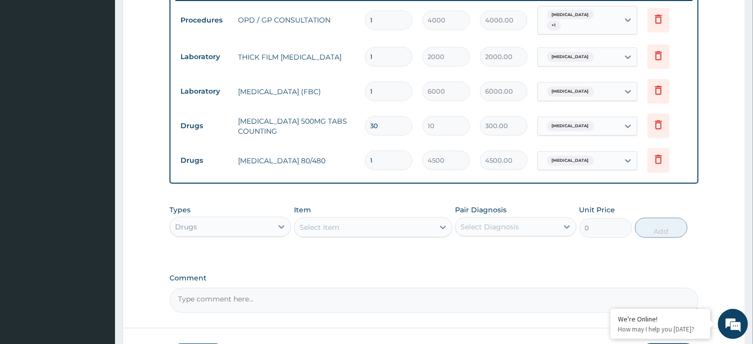
scroll to position [467, 0]
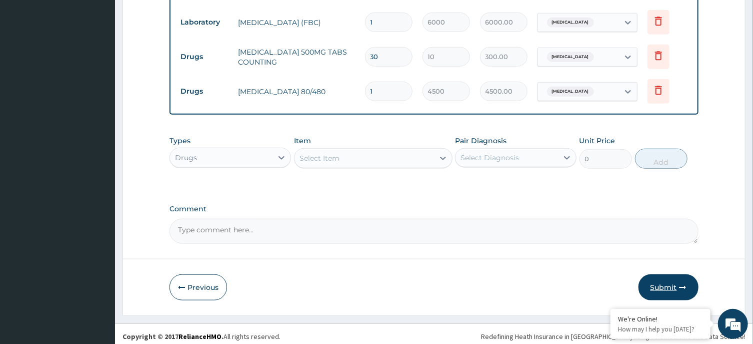
click at [655, 277] on button "Submit" at bounding box center [669, 287] width 60 height 26
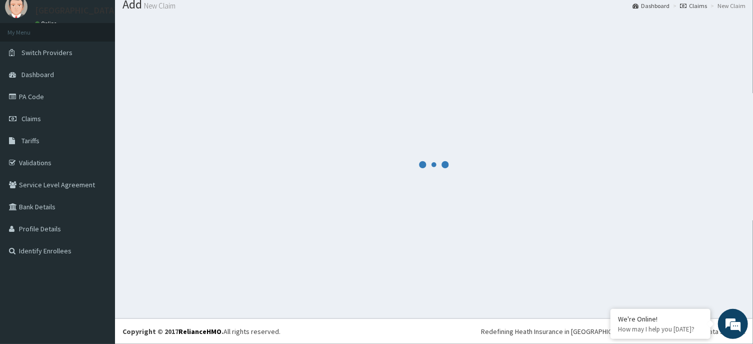
scroll to position [35, 0]
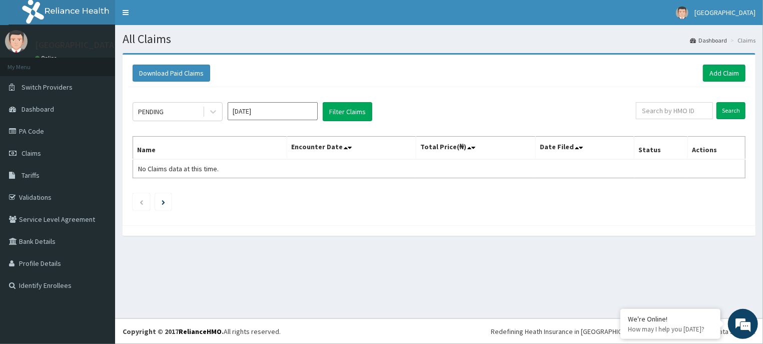
click at [287, 108] on input "[DATE]" at bounding box center [273, 111] width 90 height 18
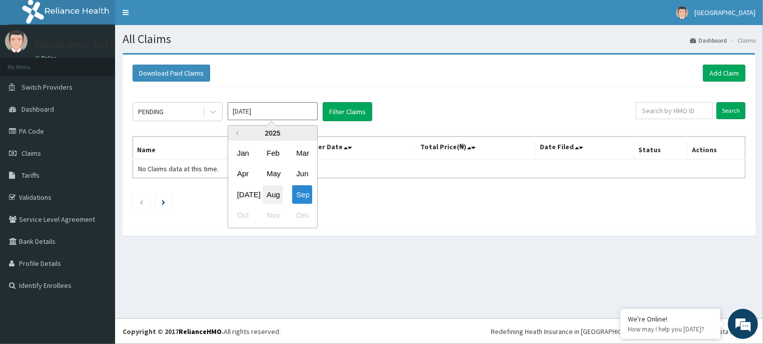
click at [272, 189] on div "Aug" at bounding box center [273, 194] width 20 height 19
type input "[DATE]"
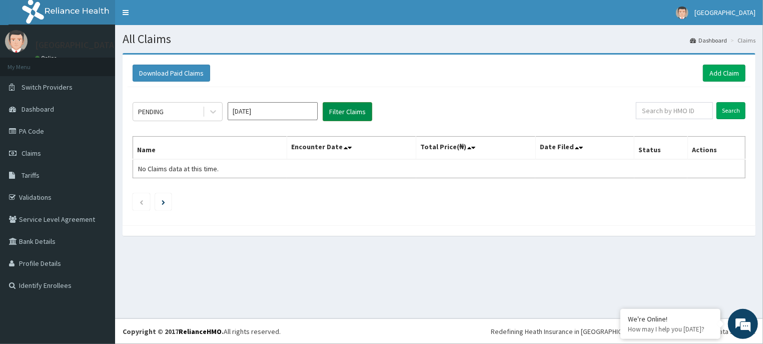
click at [354, 107] on button "Filter Claims" at bounding box center [348, 111] width 50 height 19
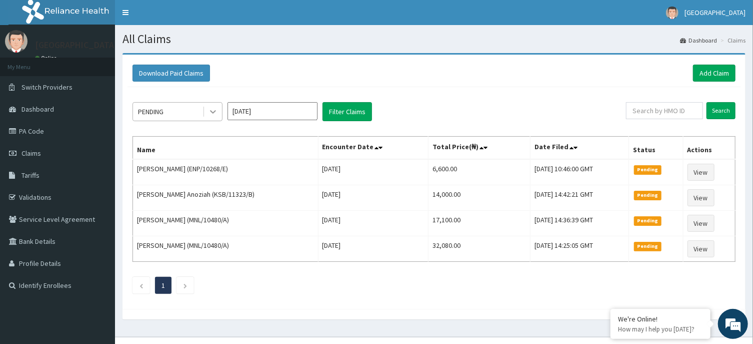
click at [214, 111] on icon at bounding box center [213, 112] width 10 height 10
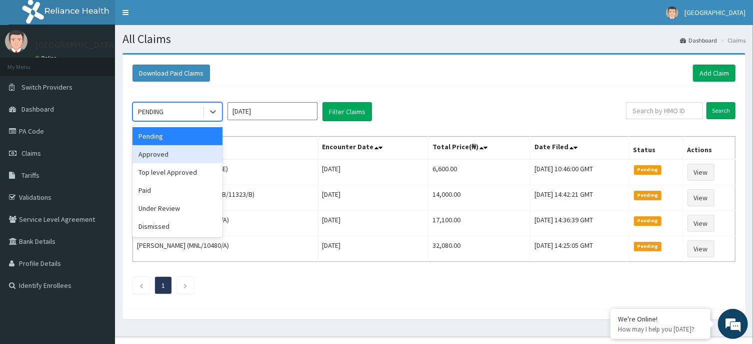
click at [187, 155] on div "Approved" at bounding box center [178, 154] width 90 height 18
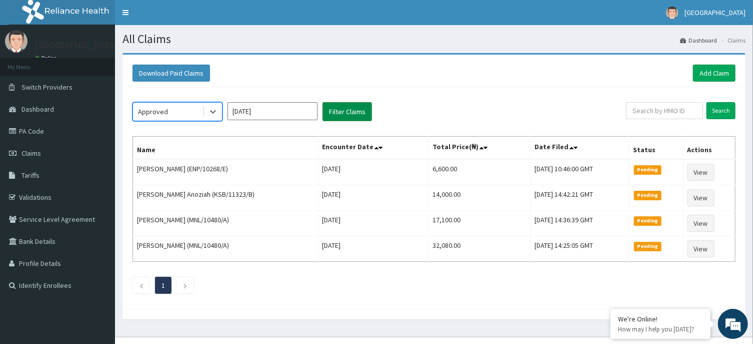
click at [346, 109] on button "Filter Claims" at bounding box center [348, 111] width 50 height 19
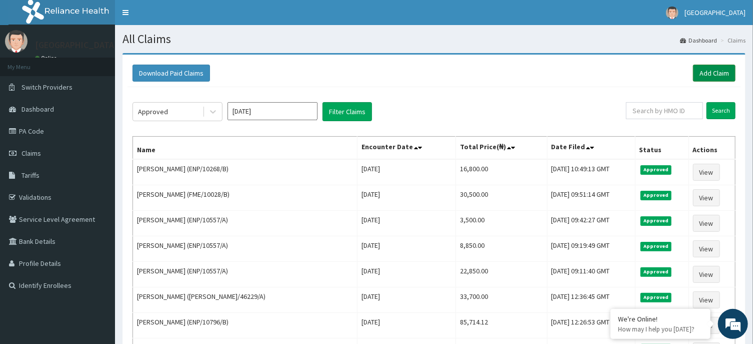
click at [724, 69] on link "Add Claim" at bounding box center [714, 73] width 43 height 17
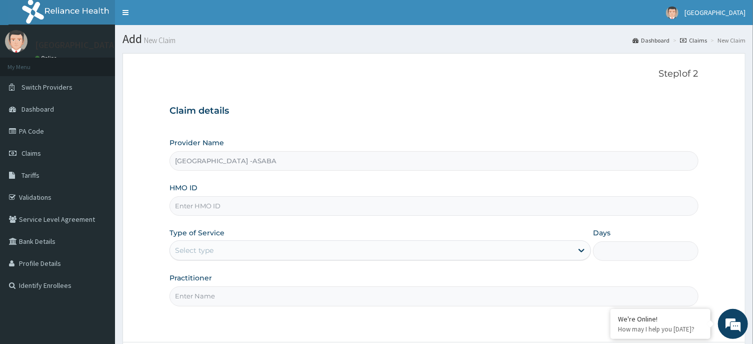
click at [428, 193] on div "HMO ID" at bounding box center [434, 199] width 529 height 33
click at [430, 204] on input "HMO ID" at bounding box center [434, 206] width 529 height 20
click at [238, 204] on input "RBN/" at bounding box center [434, 206] width 529 height 20
type input "RBN/10206/A"
click at [301, 250] on div "Select type" at bounding box center [371, 250] width 403 height 16
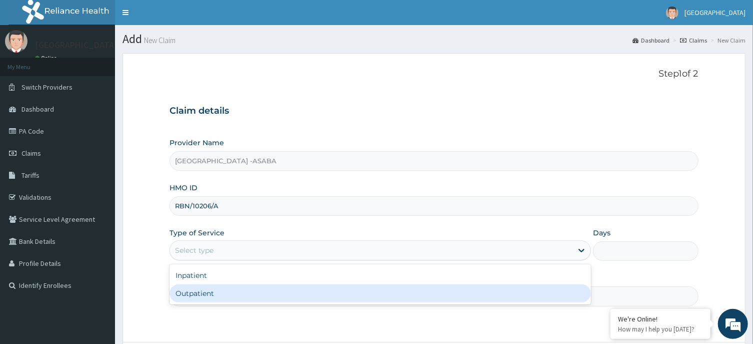
click at [286, 292] on div "Outpatient" at bounding box center [381, 293] width 422 height 18
type input "1"
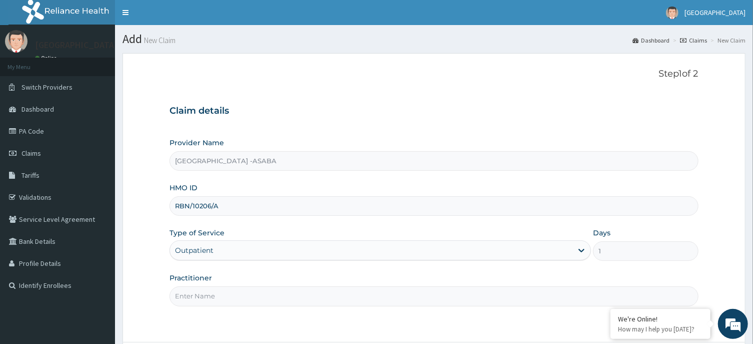
click at [340, 295] on input "Practitioner" at bounding box center [434, 296] width 529 height 20
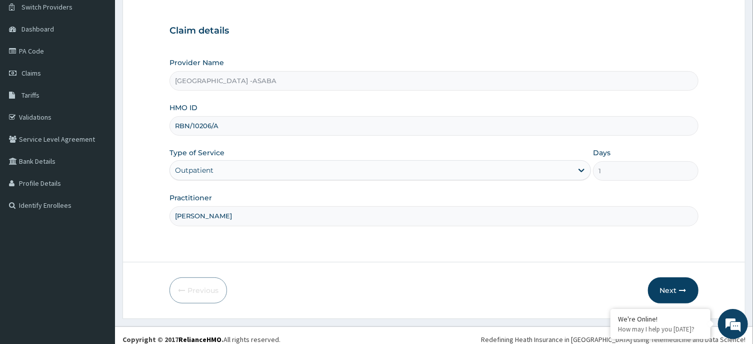
scroll to position [88, 0]
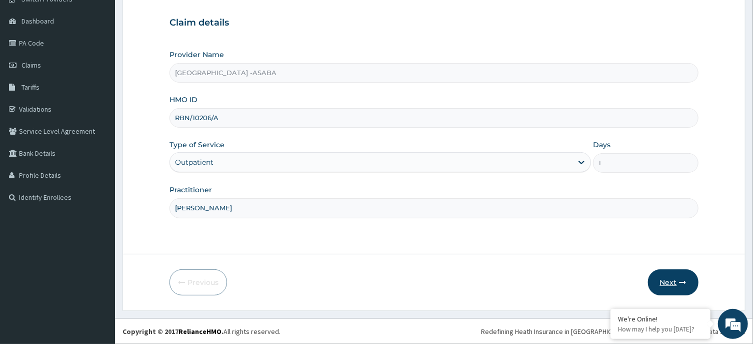
type input "[PERSON_NAME]"
click at [674, 276] on button "Next" at bounding box center [673, 282] width 51 height 26
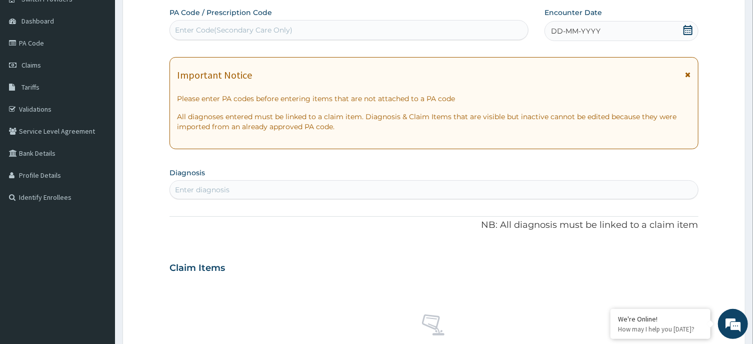
click at [633, 24] on div "DD-MM-YYYY" at bounding box center [622, 31] width 154 height 20
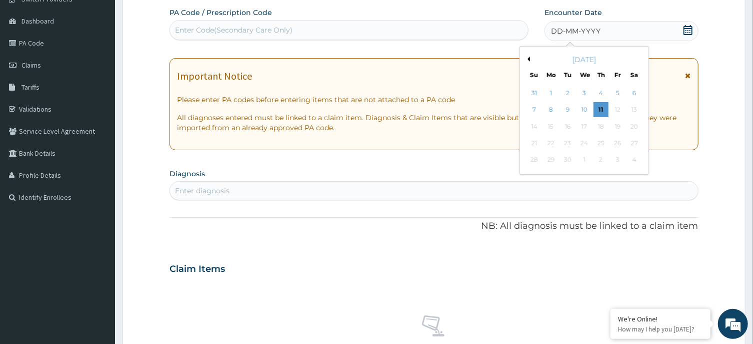
click at [529, 58] on button "Previous Month" at bounding box center [527, 59] width 5 height 5
click at [532, 157] on div "24" at bounding box center [534, 160] width 15 height 15
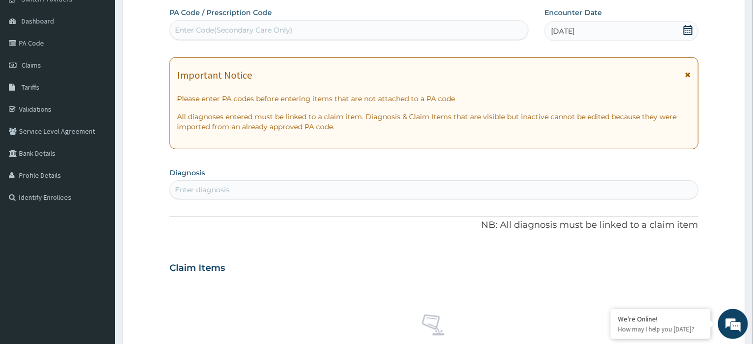
click at [364, 187] on div "Enter diagnosis" at bounding box center [434, 190] width 528 height 16
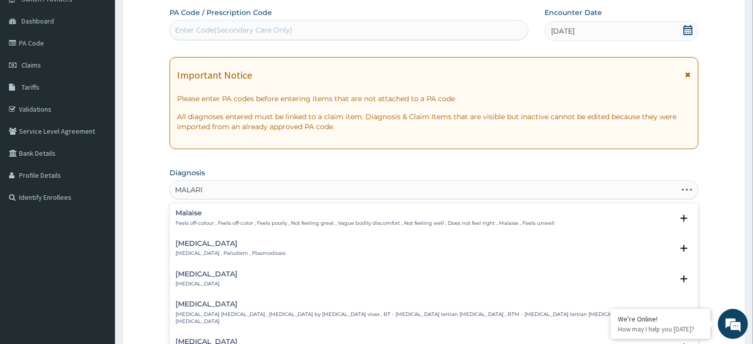
type input "[MEDICAL_DATA]"
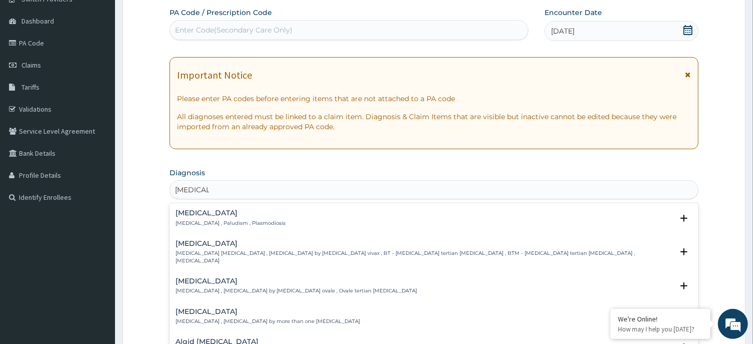
click at [199, 221] on p "[MEDICAL_DATA] , Paludism , Plasmodiosis" at bounding box center [231, 223] width 110 height 7
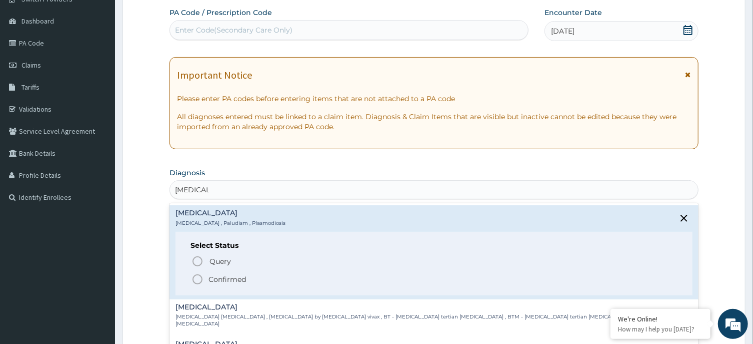
click at [200, 277] on icon "status option filled" at bounding box center [198, 279] width 12 height 12
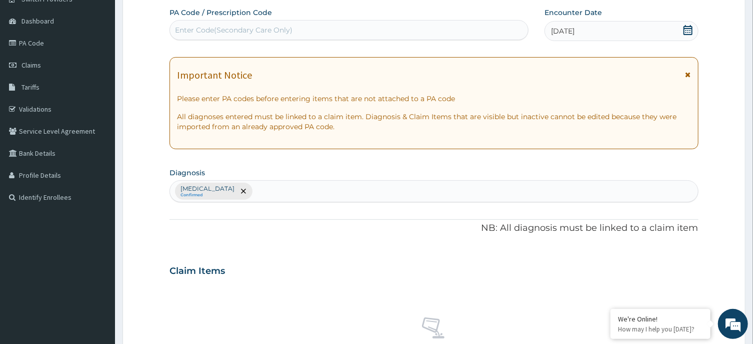
click at [286, 188] on div "[MEDICAL_DATA] Confirmed" at bounding box center [434, 191] width 528 height 21
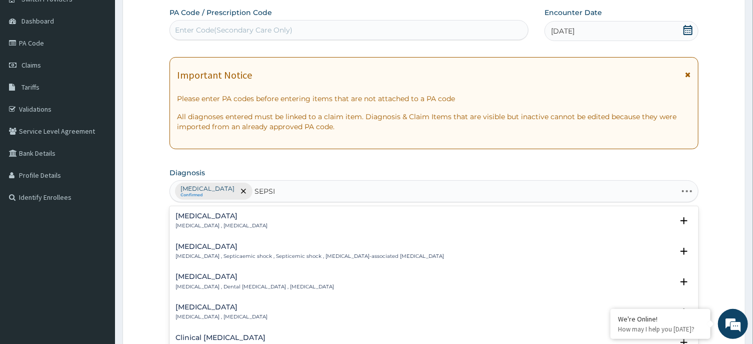
type input "SEPSIS"
click at [186, 220] on h4 "Sepsis" at bounding box center [222, 216] width 92 height 8
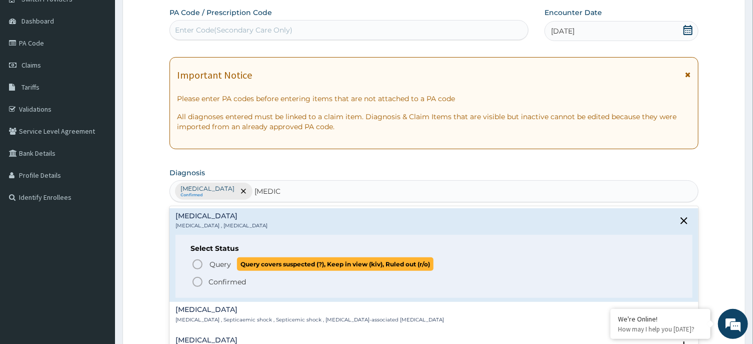
click at [196, 260] on circle "status option query" at bounding box center [197, 264] width 9 height 9
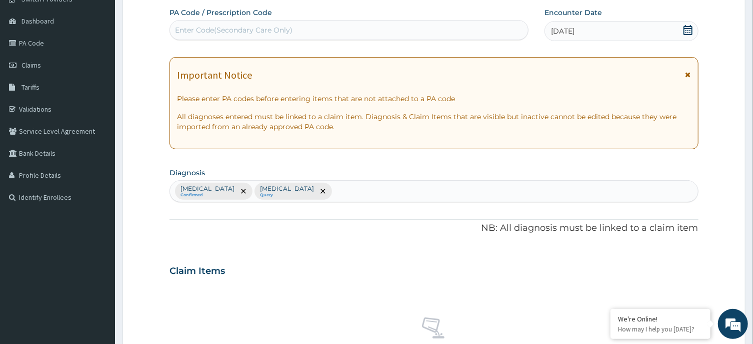
scroll to position [378, 0]
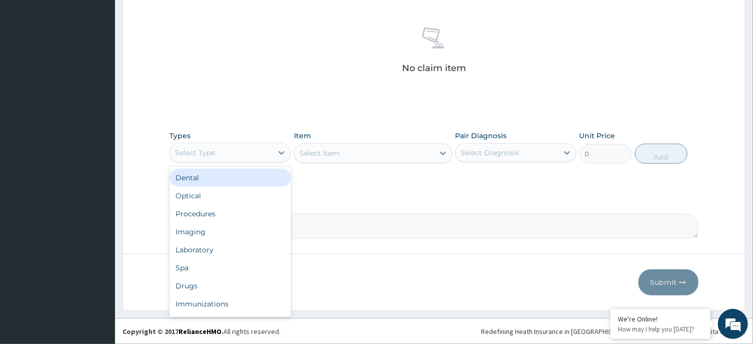
click at [270, 149] on div "Select Type" at bounding box center [221, 153] width 103 height 16
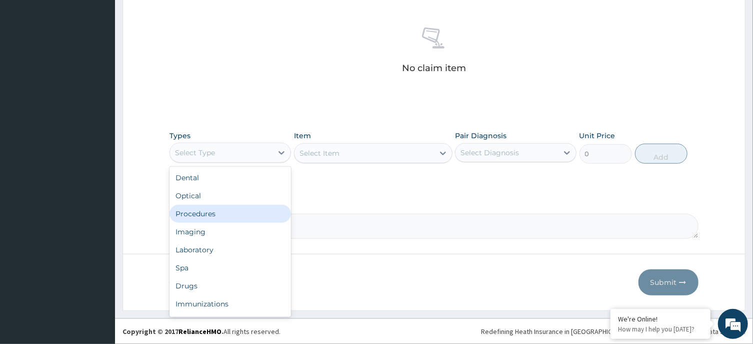
click at [260, 214] on div "Procedures" at bounding box center [231, 214] width 122 height 18
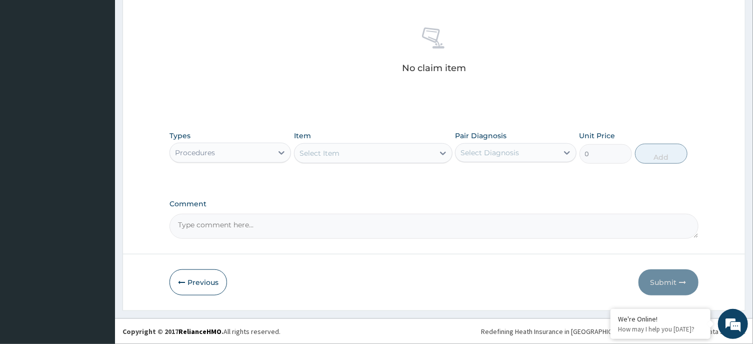
click at [365, 155] on div "Select Item" at bounding box center [365, 153] width 140 height 16
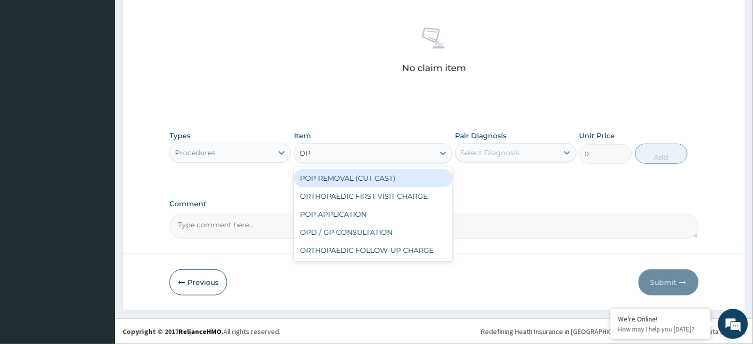
type input "OPD"
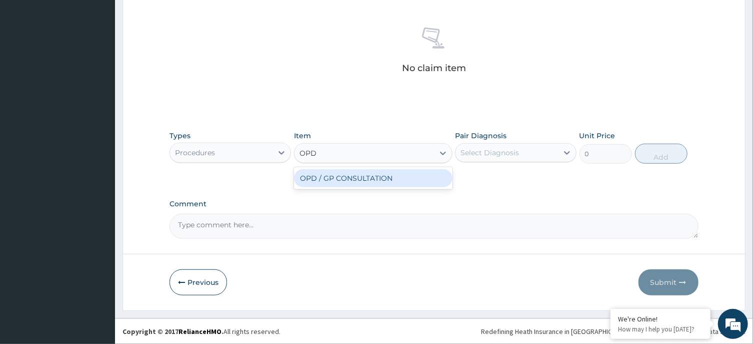
click at [369, 177] on div "OPD / GP CONSULTATION" at bounding box center [373, 178] width 159 height 18
type input "4000"
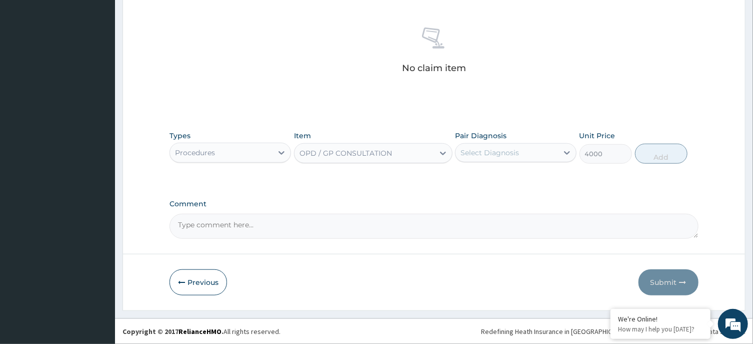
click at [532, 155] on div "Select Diagnosis" at bounding box center [507, 153] width 103 height 16
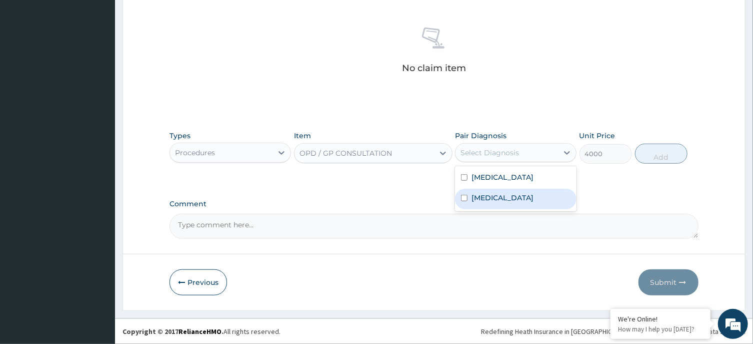
click at [530, 192] on div "Sepsis" at bounding box center [516, 199] width 122 height 21
checkbox input "true"
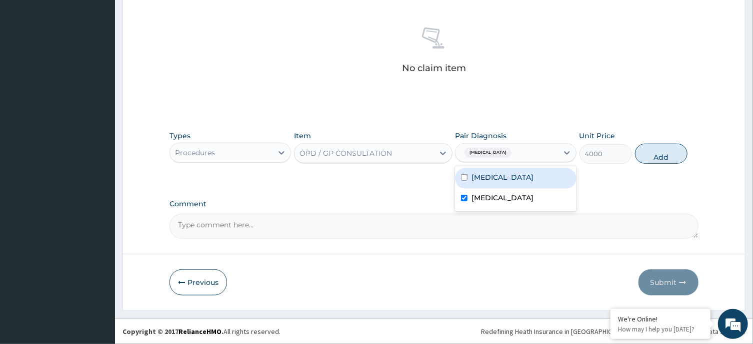
click at [527, 184] on div "Malaria" at bounding box center [516, 178] width 122 height 21
checkbox input "true"
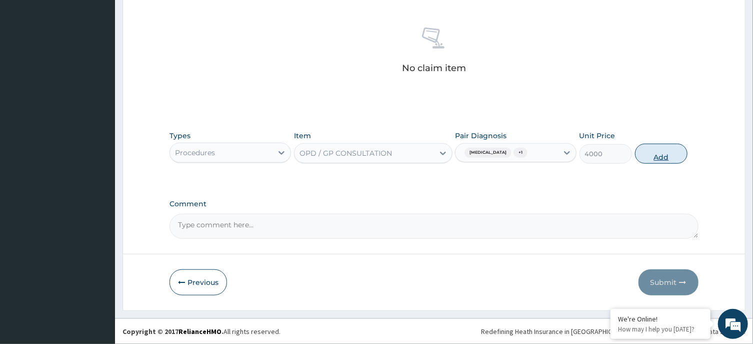
click at [652, 151] on button "Add" at bounding box center [661, 154] width 53 height 20
type input "0"
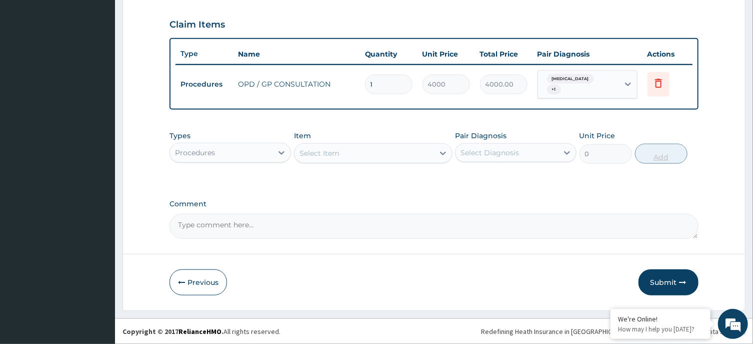
scroll to position [329, 0]
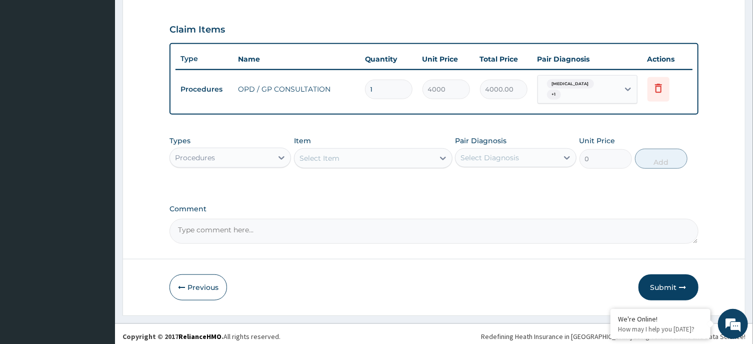
click at [272, 150] on div "Procedures" at bounding box center [221, 158] width 103 height 16
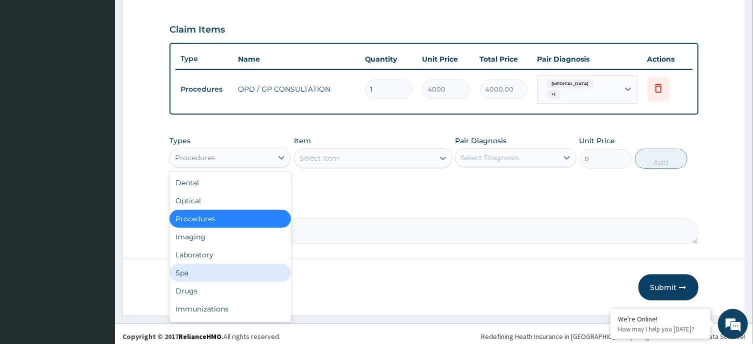
click at [232, 264] on div "Spa" at bounding box center [231, 273] width 122 height 18
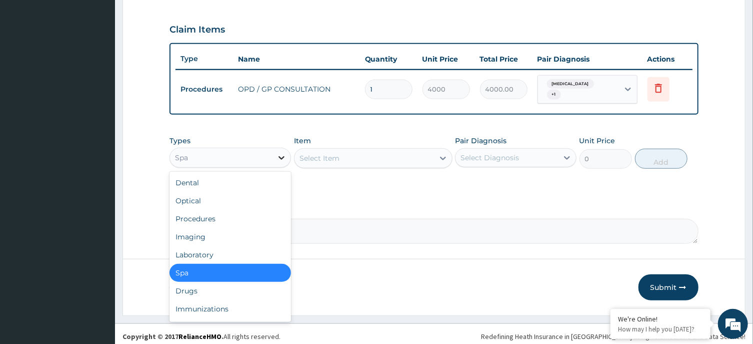
click at [276, 153] on div at bounding box center [282, 158] width 18 height 18
click at [236, 249] on div "Laboratory" at bounding box center [231, 255] width 122 height 18
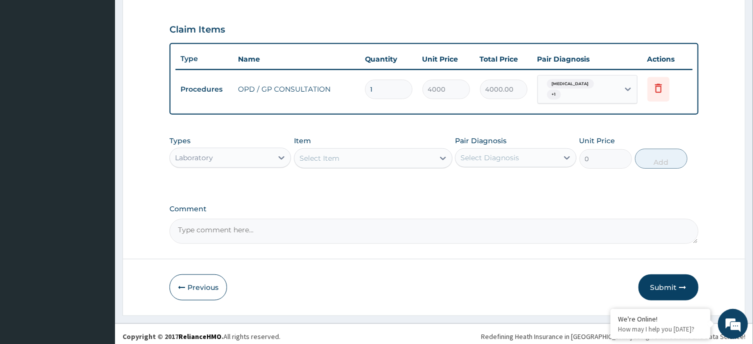
click at [346, 157] on div "Select Item" at bounding box center [365, 158] width 140 height 16
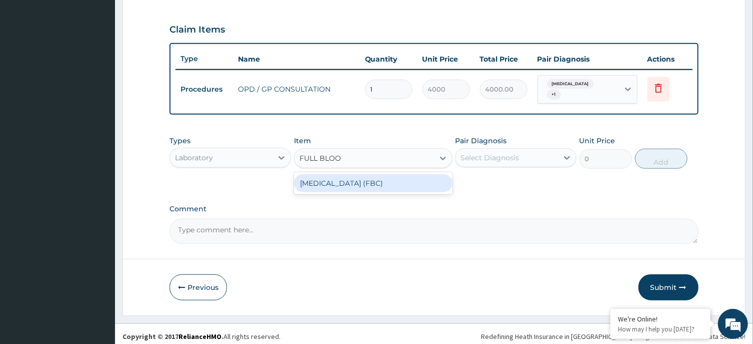
type input "FULL BLOOD"
click at [356, 183] on div "FULL BLOOD COUNT (FBC)" at bounding box center [373, 183] width 159 height 18
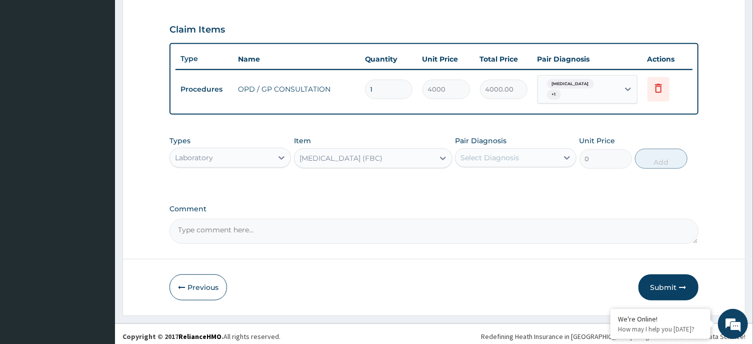
type input "6000"
click at [544, 150] on div "Select Diagnosis" at bounding box center [507, 158] width 103 height 16
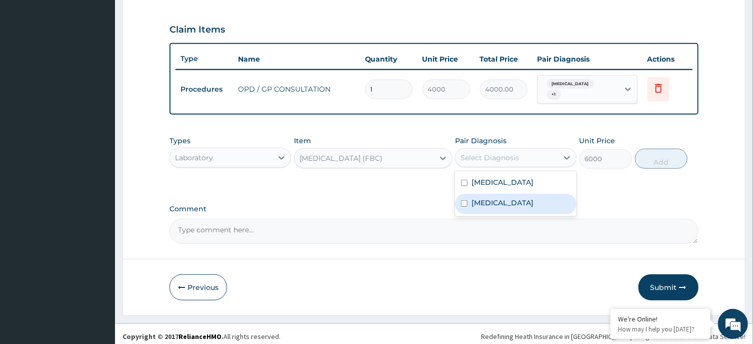
click at [533, 196] on div "Sepsis" at bounding box center [516, 204] width 122 height 21
checkbox input "true"
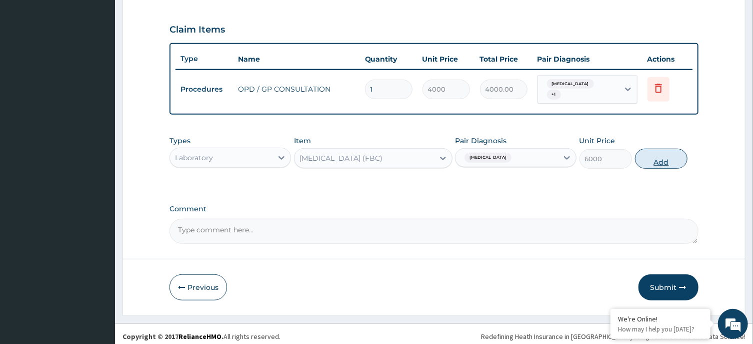
click at [671, 155] on button "Add" at bounding box center [661, 159] width 53 height 20
type input "0"
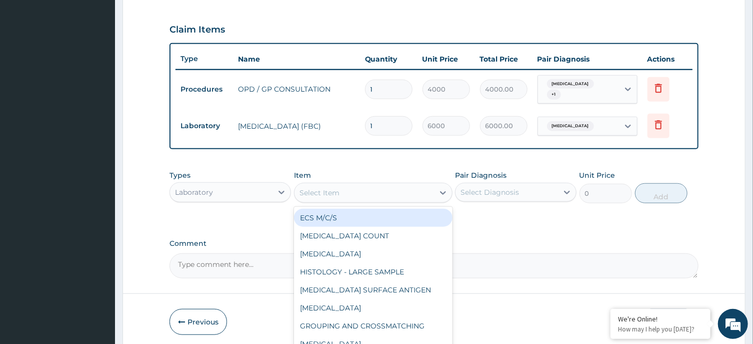
click at [394, 185] on div "Select Item" at bounding box center [365, 193] width 140 height 16
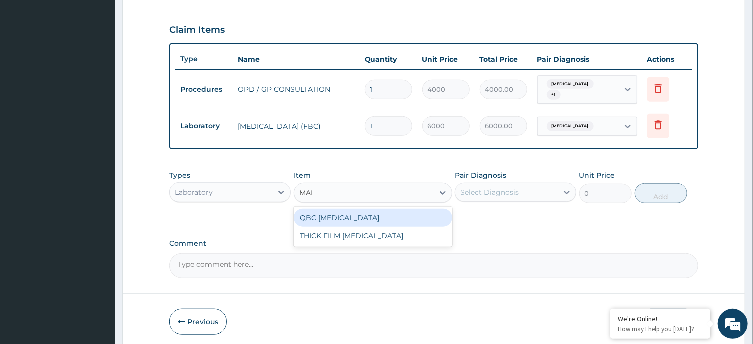
type input "MALA"
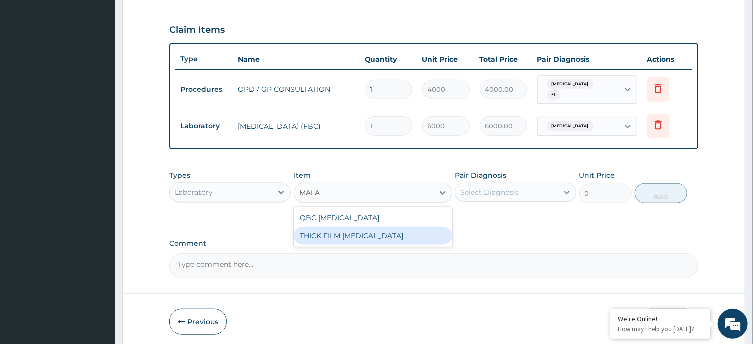
click at [401, 227] on div "THICK FILM MALARIA" at bounding box center [373, 236] width 159 height 18
type input "2000"
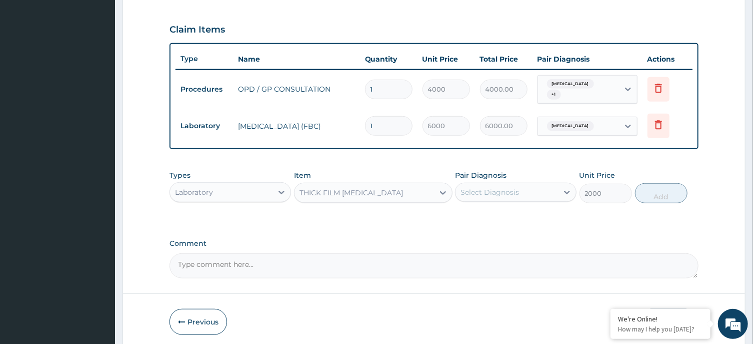
click at [512, 189] on div "Select Diagnosis" at bounding box center [490, 192] width 59 height 10
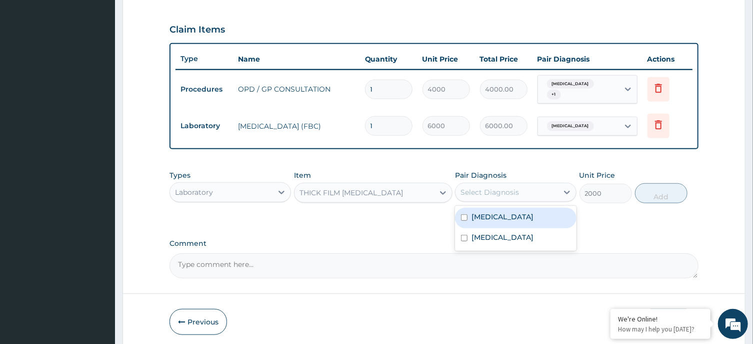
click at [499, 219] on div "Malaria" at bounding box center [516, 218] width 122 height 21
checkbox input "true"
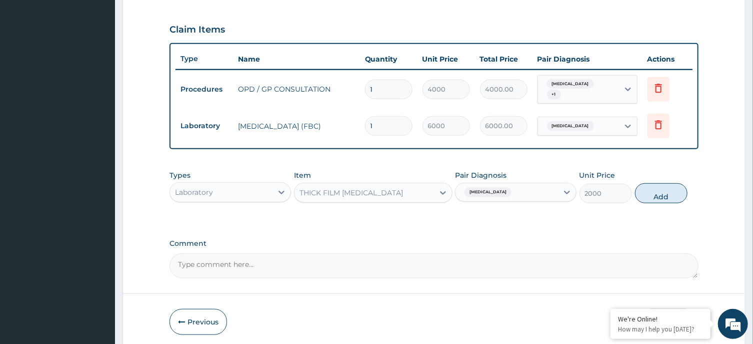
click at [656, 176] on div "Types Laboratory Item THICK FILM MALARIA Pair Diagnosis Malaria Unit Price 2000…" at bounding box center [434, 186] width 529 height 43
click at [657, 186] on button "Add" at bounding box center [661, 193] width 53 height 20
type input "0"
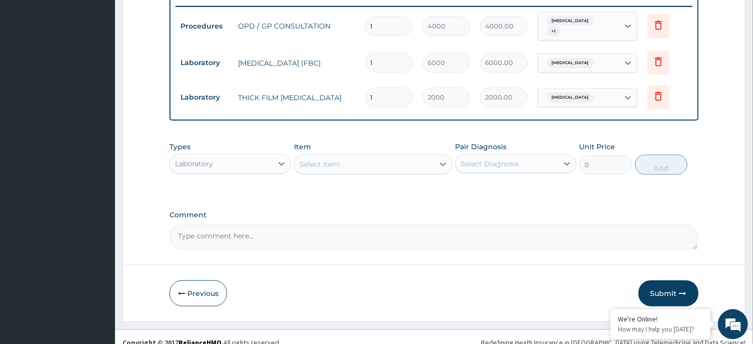
scroll to position [398, 0]
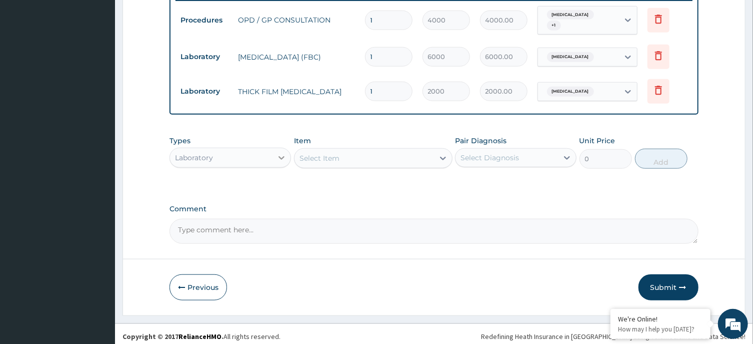
click at [282, 153] on icon at bounding box center [282, 158] width 10 height 10
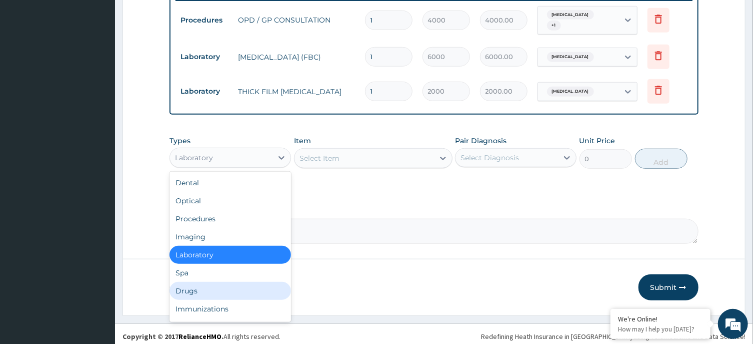
click at [190, 288] on div "Drugs" at bounding box center [231, 291] width 122 height 18
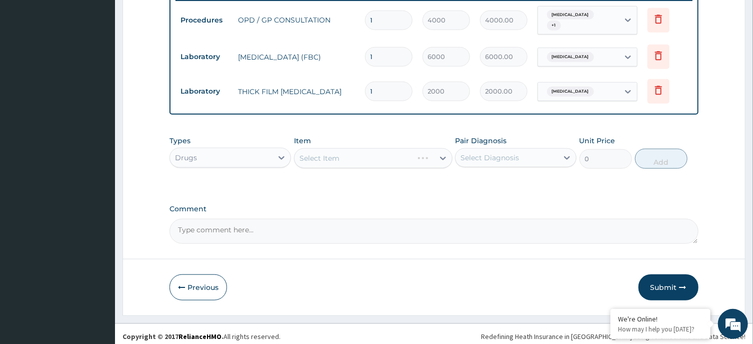
click at [378, 156] on div "Select Item" at bounding box center [373, 158] width 159 height 20
click at [394, 153] on div "Select Item" at bounding box center [365, 158] width 140 height 16
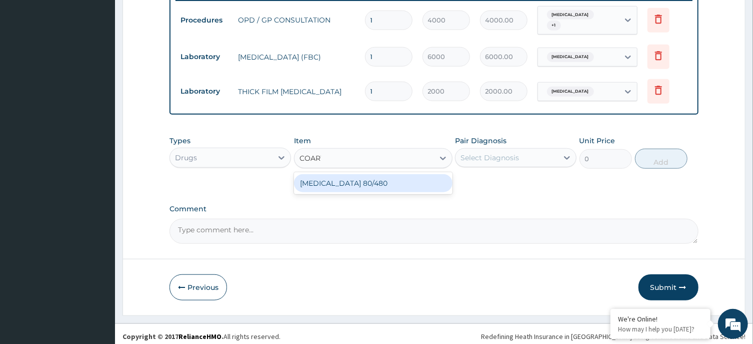
type input "COARTE"
click at [402, 177] on div "COARTEM 80/480" at bounding box center [373, 183] width 159 height 18
type input "4500"
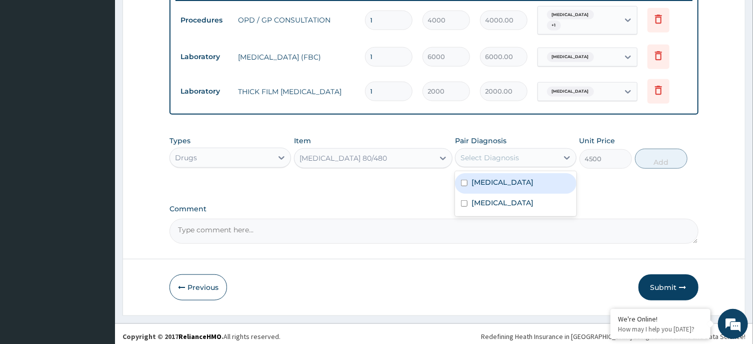
click at [537, 153] on div "Select Diagnosis" at bounding box center [507, 158] width 103 height 16
click at [521, 174] on div "Malaria" at bounding box center [516, 183] width 122 height 21
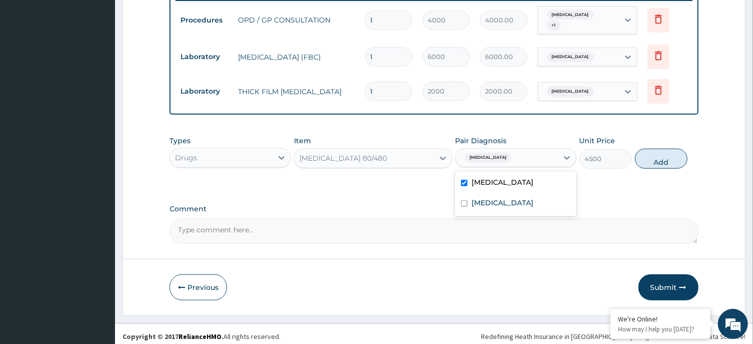
checkbox input "true"
click at [643, 154] on button "Add" at bounding box center [661, 159] width 53 height 20
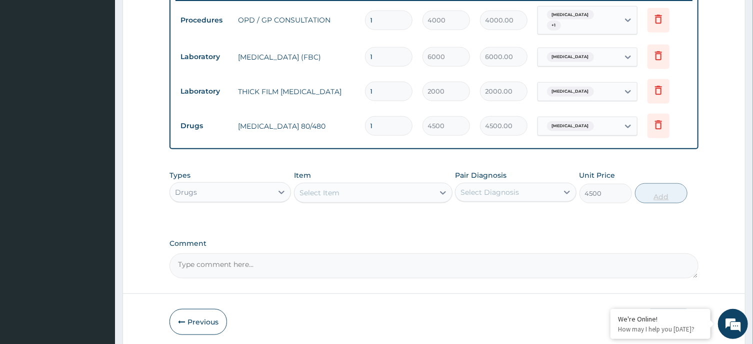
type input "0"
click at [407, 187] on div "Select Item" at bounding box center [365, 193] width 140 height 16
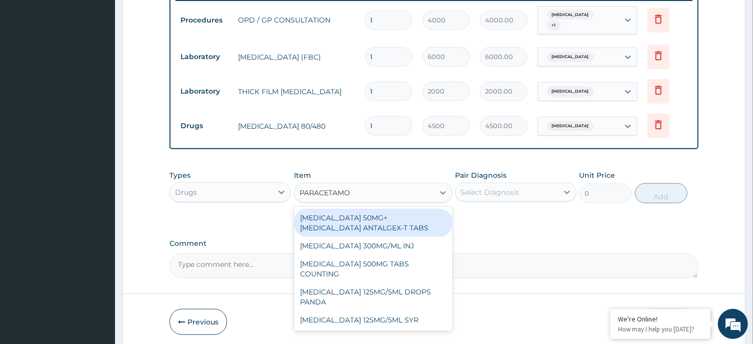
type input "PARACETAMOL"
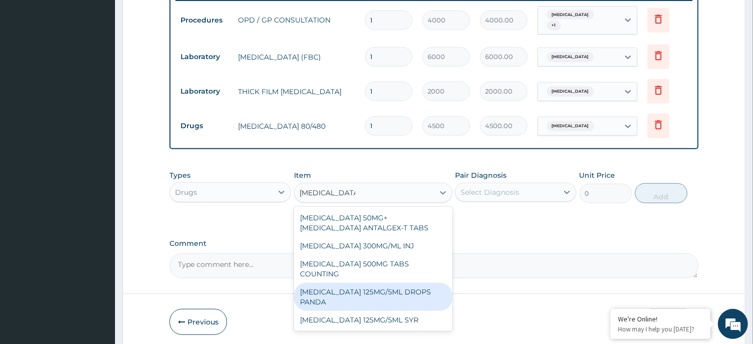
click at [426, 283] on div "PARACETAMOL 125MG/5ML DROPS PANDA" at bounding box center [373, 297] width 159 height 28
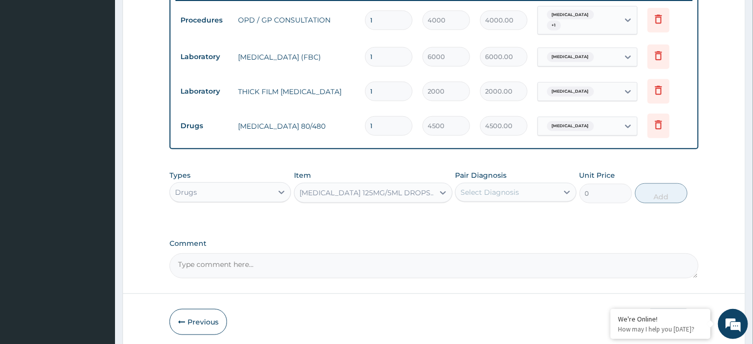
type input "600"
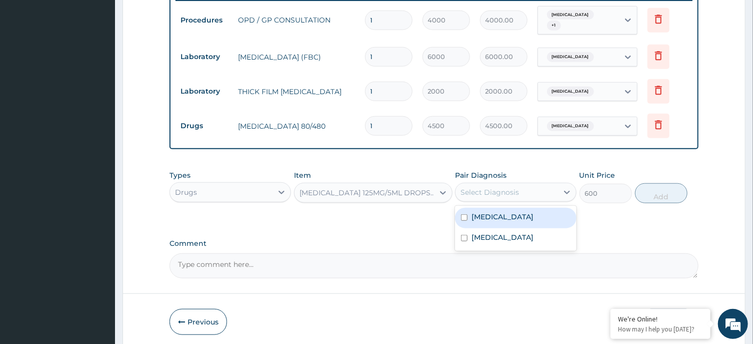
click at [548, 187] on div "Select Diagnosis" at bounding box center [507, 192] width 103 height 16
click at [499, 215] on div "Malaria" at bounding box center [516, 218] width 122 height 21
checkbox input "true"
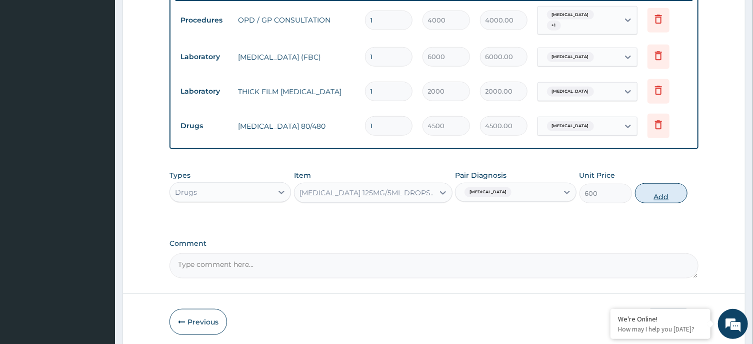
click at [671, 189] on button "Add" at bounding box center [661, 193] width 53 height 20
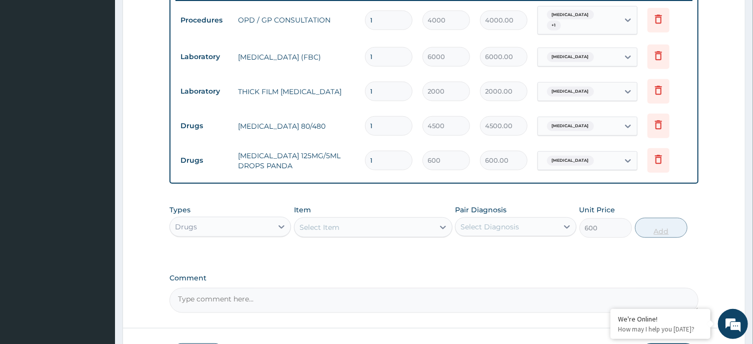
type input "0"
click at [372, 219] on div "Select Item" at bounding box center [365, 227] width 140 height 16
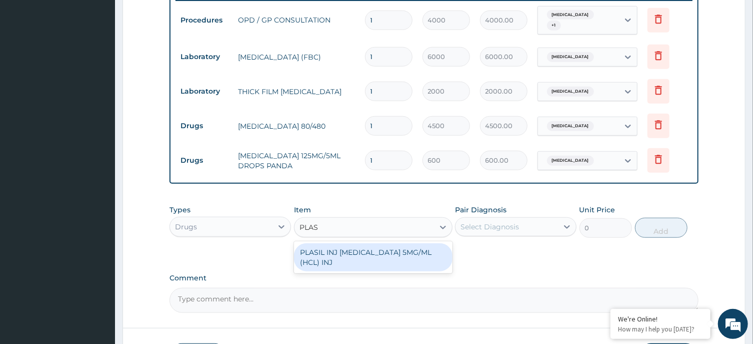
type input "PLASI"
click at [381, 244] on div "PLASIL INJ METOCLOPRAMIDE 5MG/ML (HCL) INJ" at bounding box center [373, 257] width 159 height 28
type input "600"
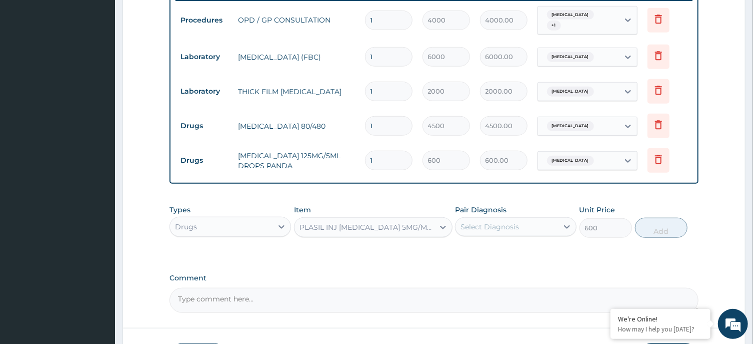
click at [518, 222] on div "Select Diagnosis" at bounding box center [490, 227] width 59 height 10
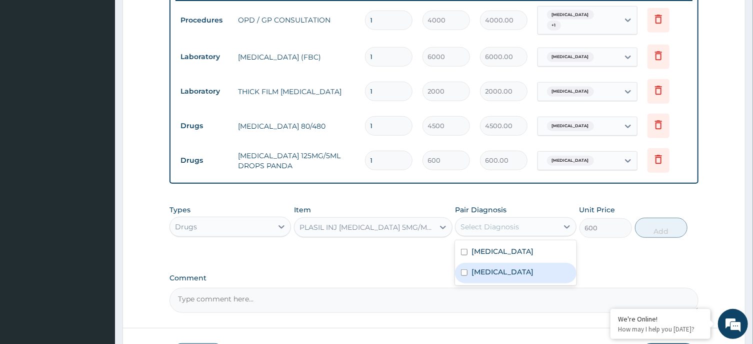
click at [553, 269] on div "Sepsis" at bounding box center [516, 273] width 122 height 21
checkbox input "true"
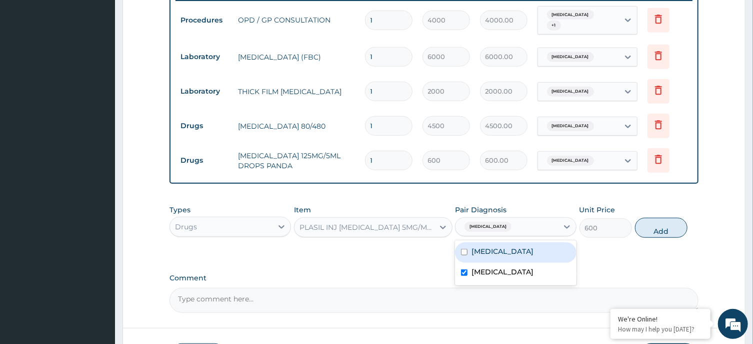
click at [555, 242] on div "Malaria" at bounding box center [516, 252] width 122 height 21
checkbox input "true"
click at [656, 219] on button "Add" at bounding box center [661, 228] width 53 height 20
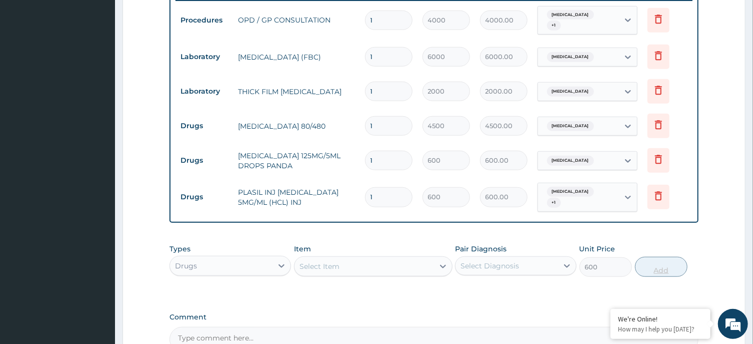
type input "0"
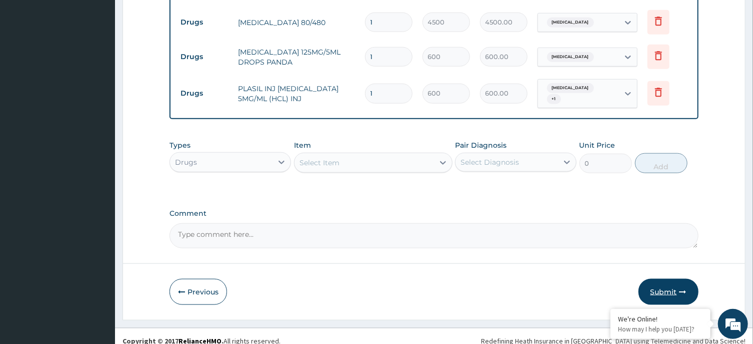
click at [671, 280] on button "Submit" at bounding box center [669, 292] width 60 height 26
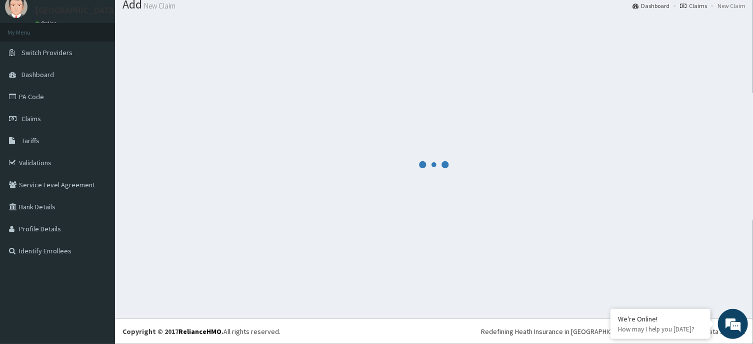
scroll to position [35, 0]
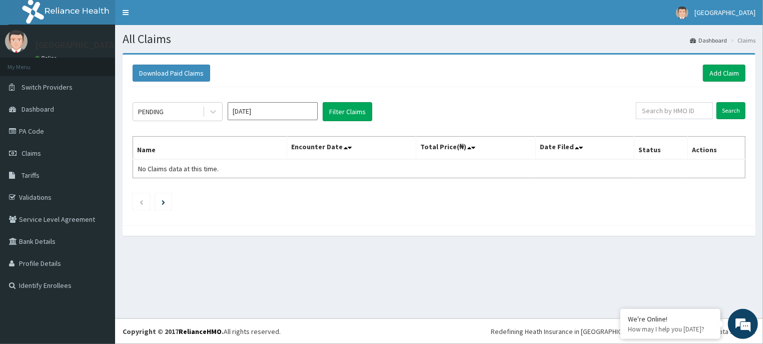
click at [278, 114] on input "[DATE]" at bounding box center [273, 111] width 90 height 18
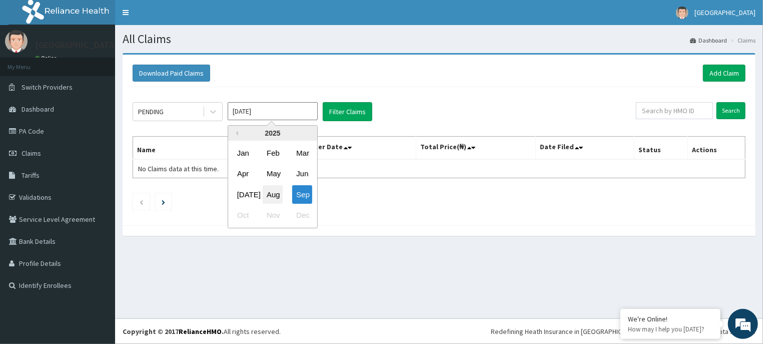
click at [274, 191] on div "Aug" at bounding box center [273, 194] width 20 height 19
type input "[DATE]"
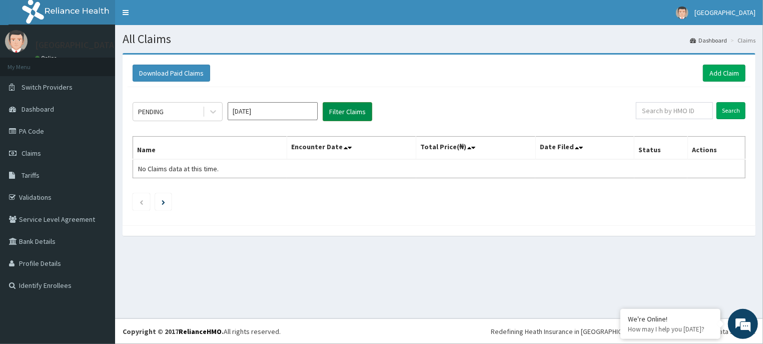
click at [338, 109] on button "Filter Claims" at bounding box center [348, 111] width 50 height 19
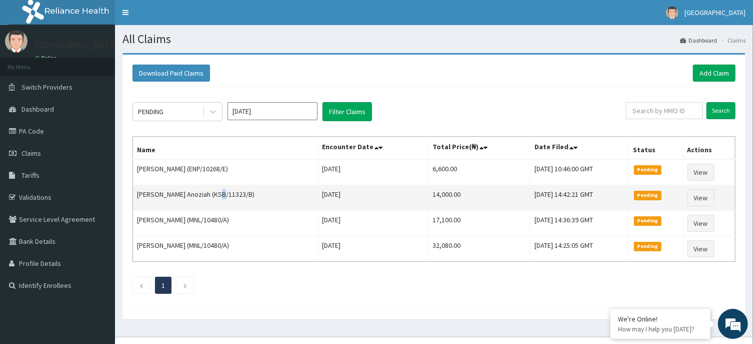
drag, startPoint x: 216, startPoint y: 207, endPoint x: 220, endPoint y: 202, distance: 6.4
click at [220, 202] on td "[PERSON_NAME] Anoziah (KSB/11323/B)" at bounding box center [226, 198] width 186 height 26
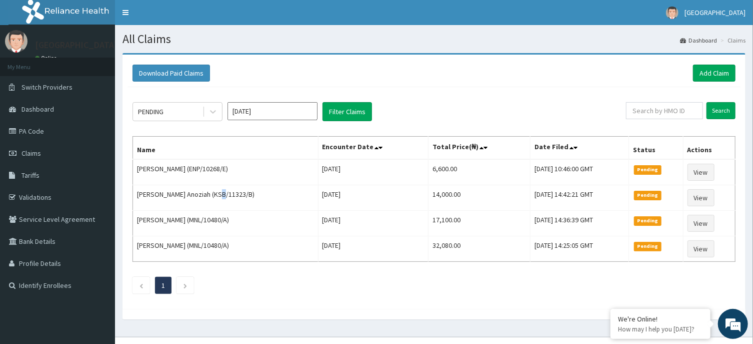
click at [292, 109] on input "[DATE]" at bounding box center [273, 111] width 90 height 18
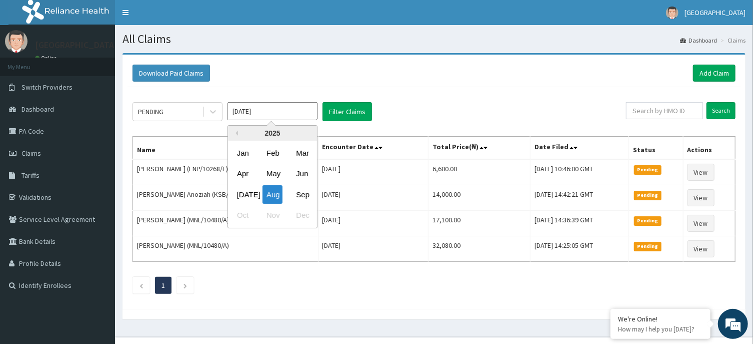
click at [292, 109] on input "[DATE]" at bounding box center [273, 111] width 90 height 18
click at [218, 110] on icon at bounding box center [213, 112] width 10 height 10
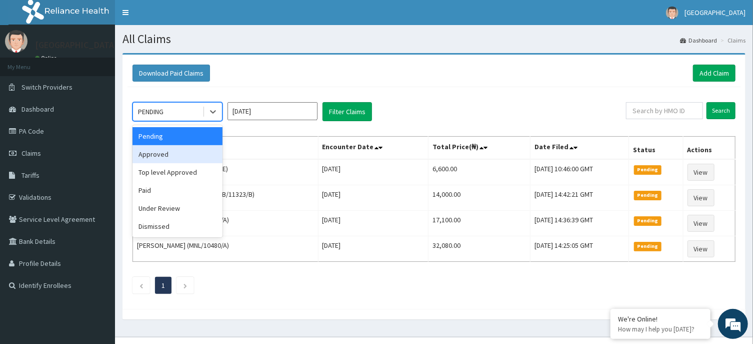
click at [148, 154] on div "Approved" at bounding box center [178, 154] width 90 height 18
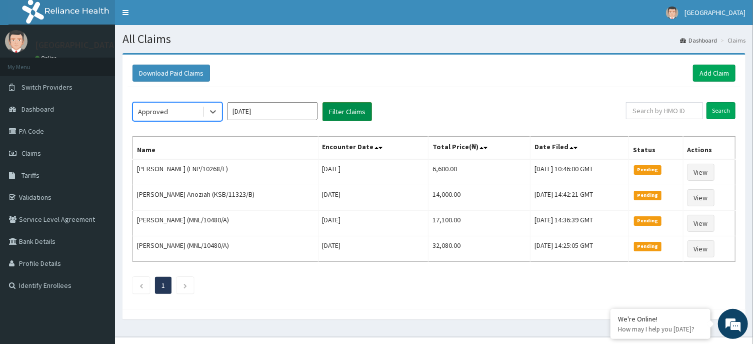
click at [348, 110] on button "Filter Claims" at bounding box center [348, 111] width 50 height 19
